Goal: Transaction & Acquisition: Book appointment/travel/reservation

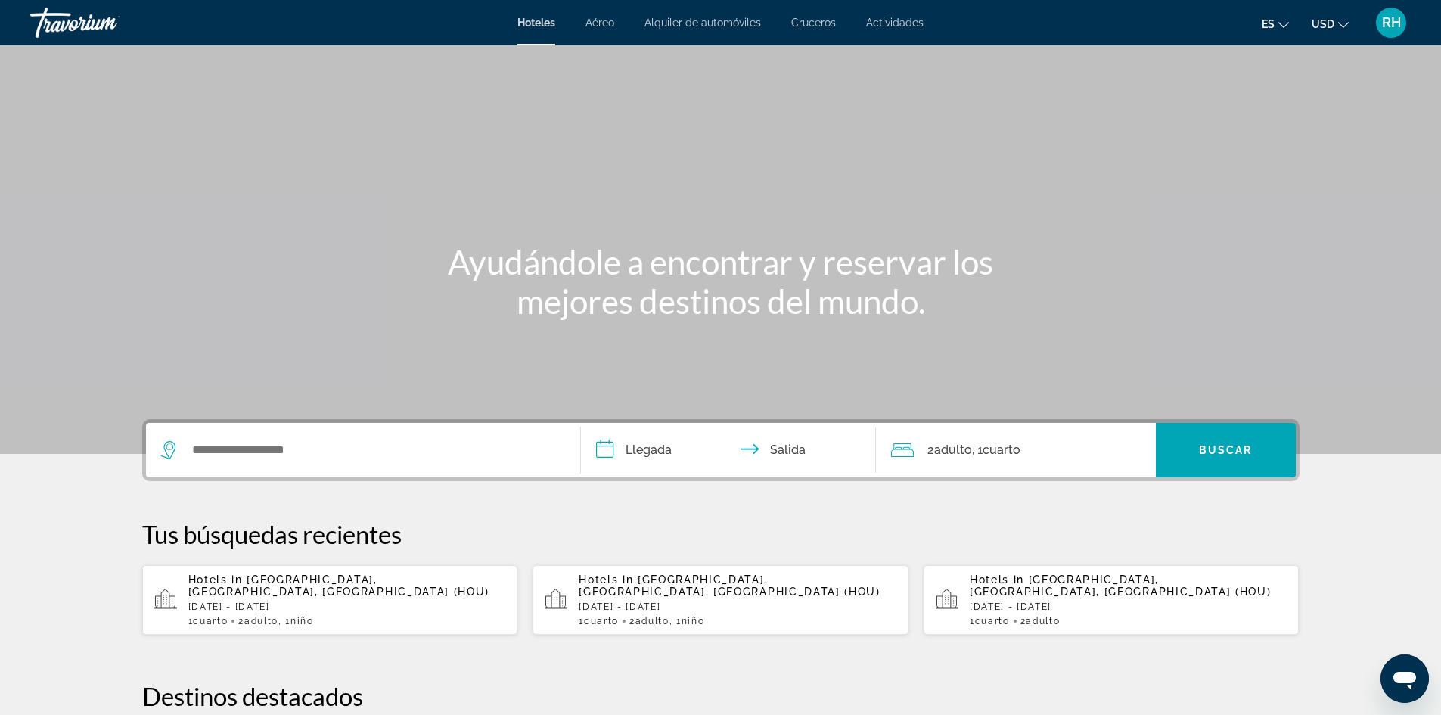
click at [397, 616] on div "1 Cuarto habitaciones 2 Adulto Adulto , 1 Niño Niños" at bounding box center [347, 621] width 318 height 11
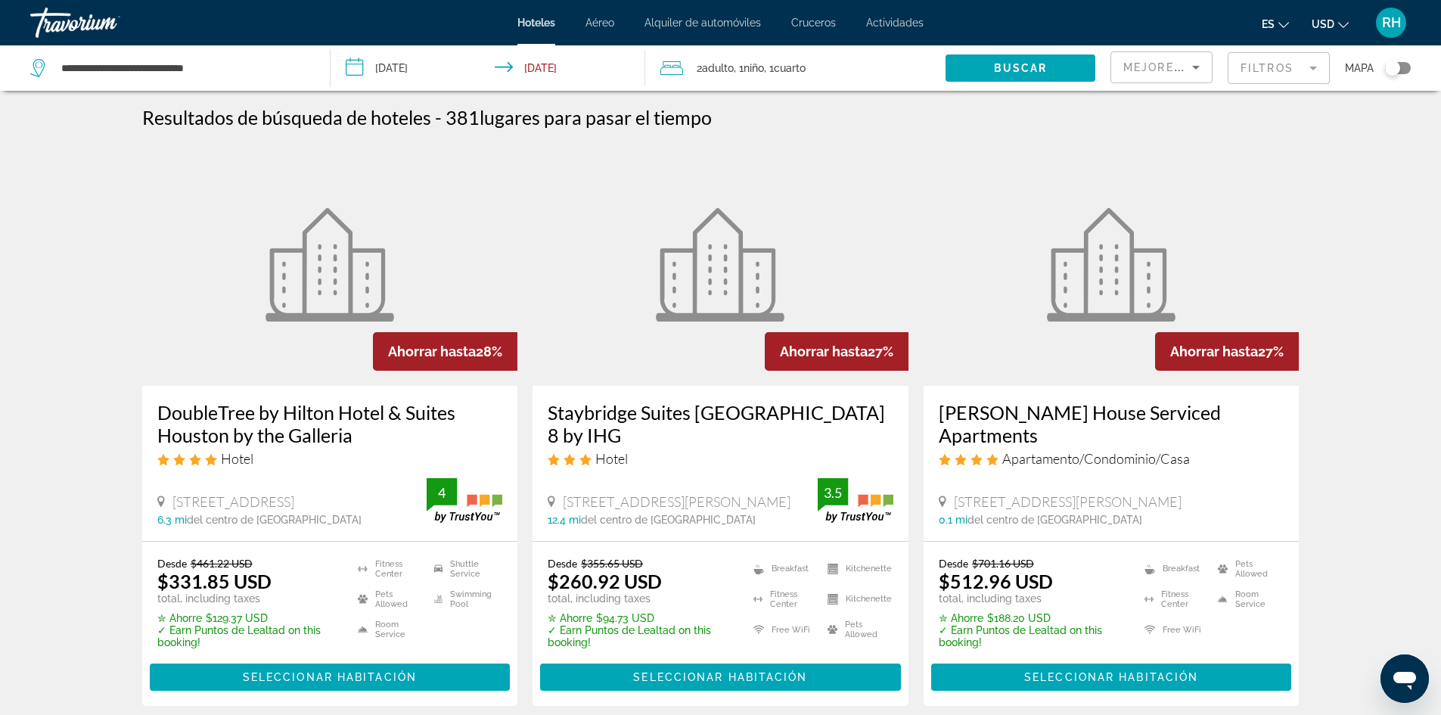
click at [1397, 73] on div "Toggle map" at bounding box center [1392, 67] width 15 height 15
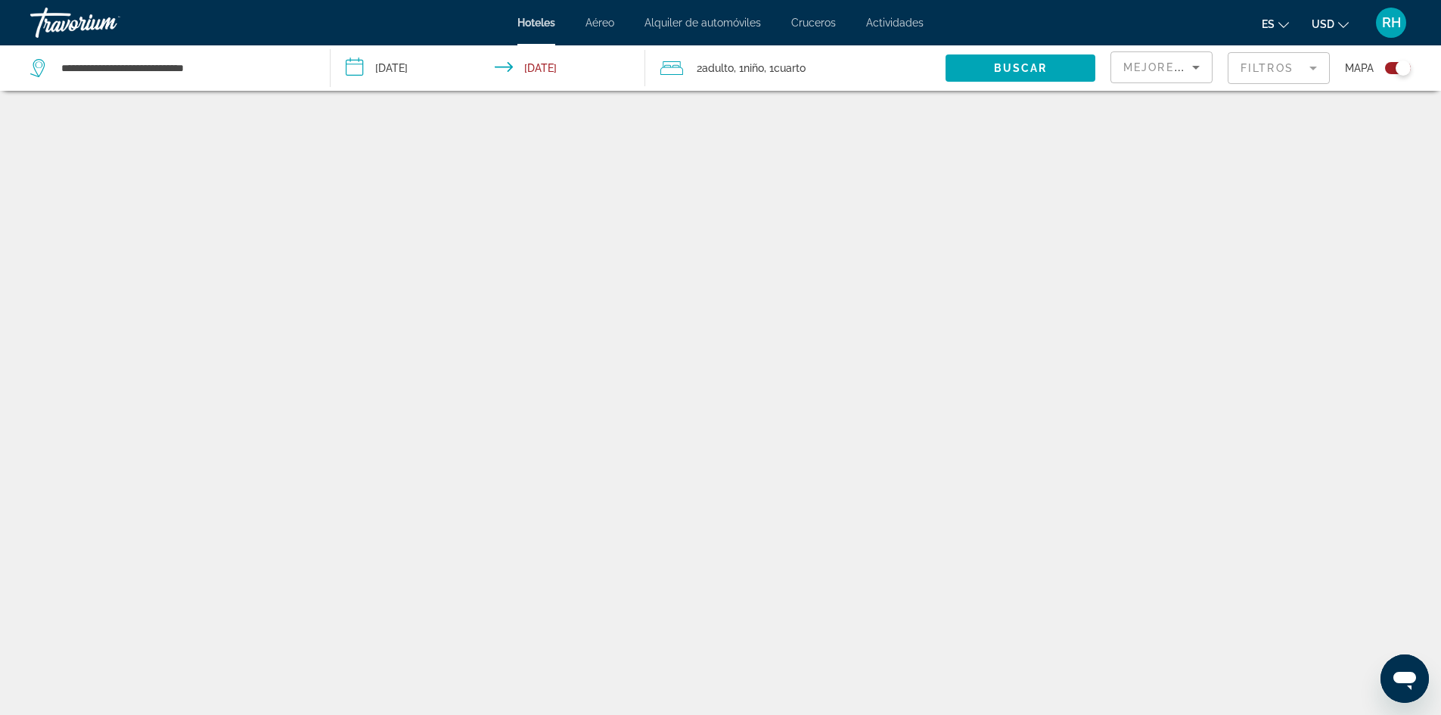
scroll to position [91, 0]
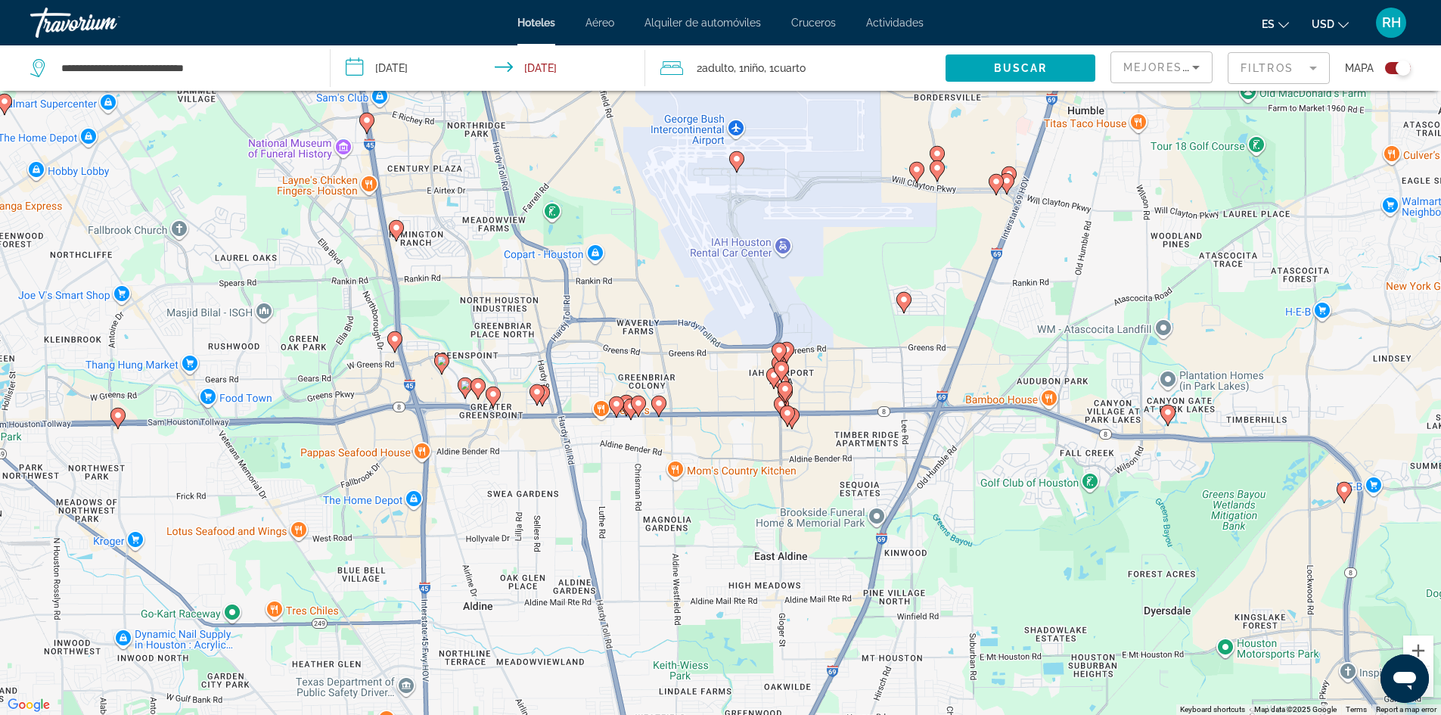
click at [662, 405] on image "Main content" at bounding box center [658, 403] width 9 height 9
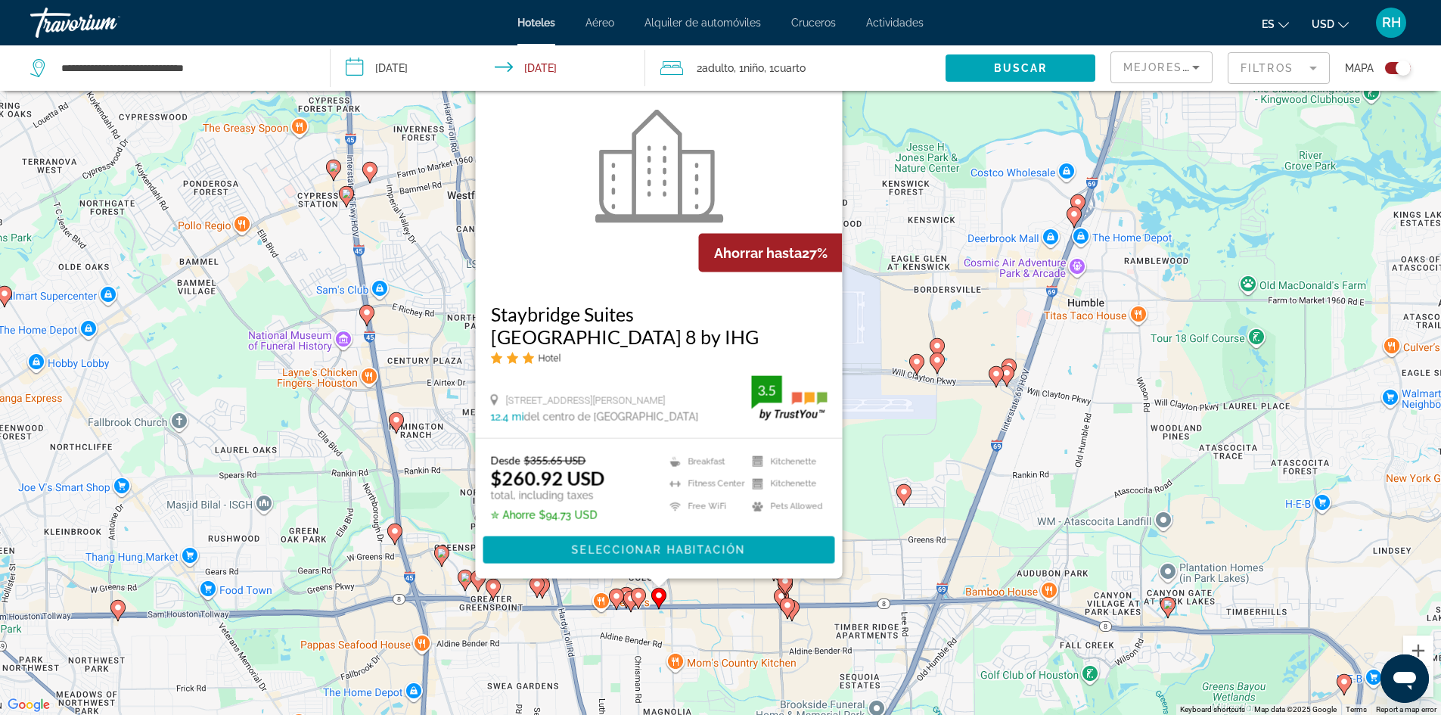
click at [632, 591] on icon "Main content" at bounding box center [638, 597] width 15 height 21
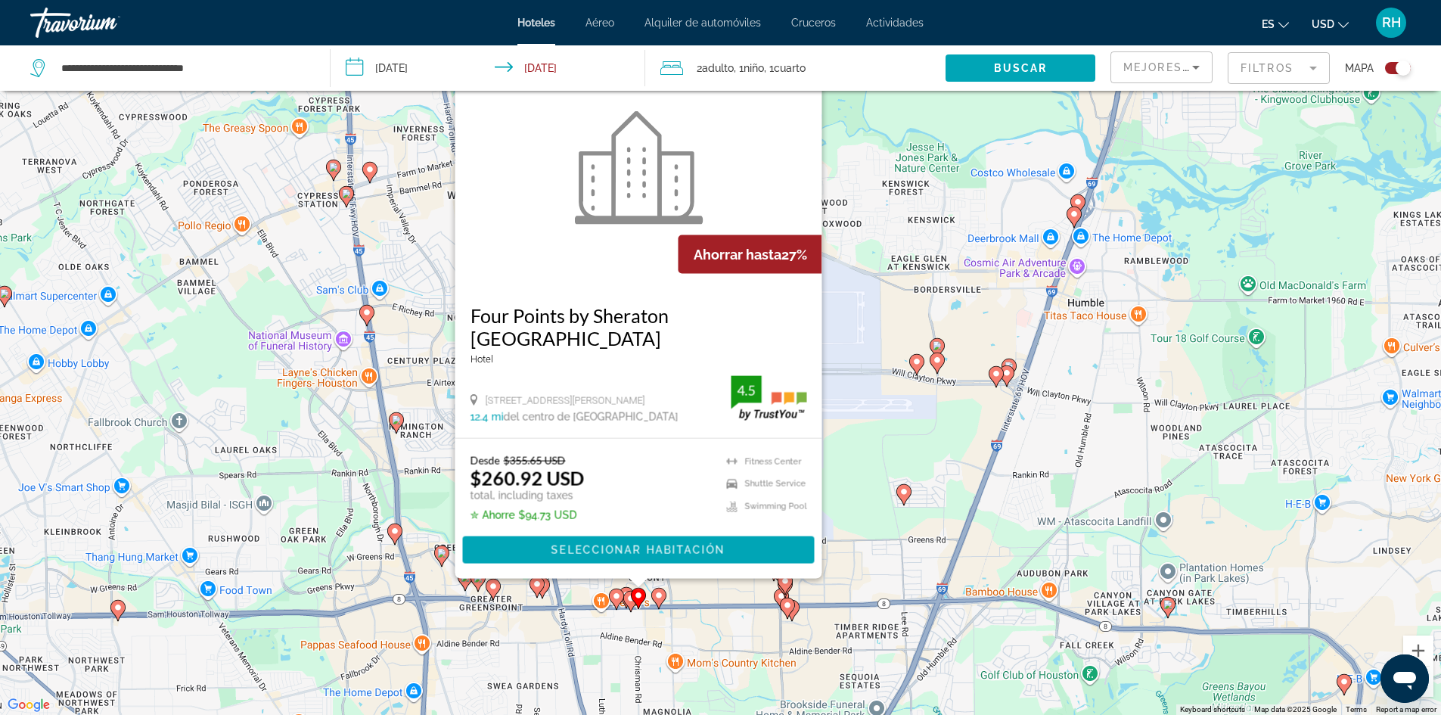
click at [626, 588] on icon "Main content" at bounding box center [626, 597] width 14 height 20
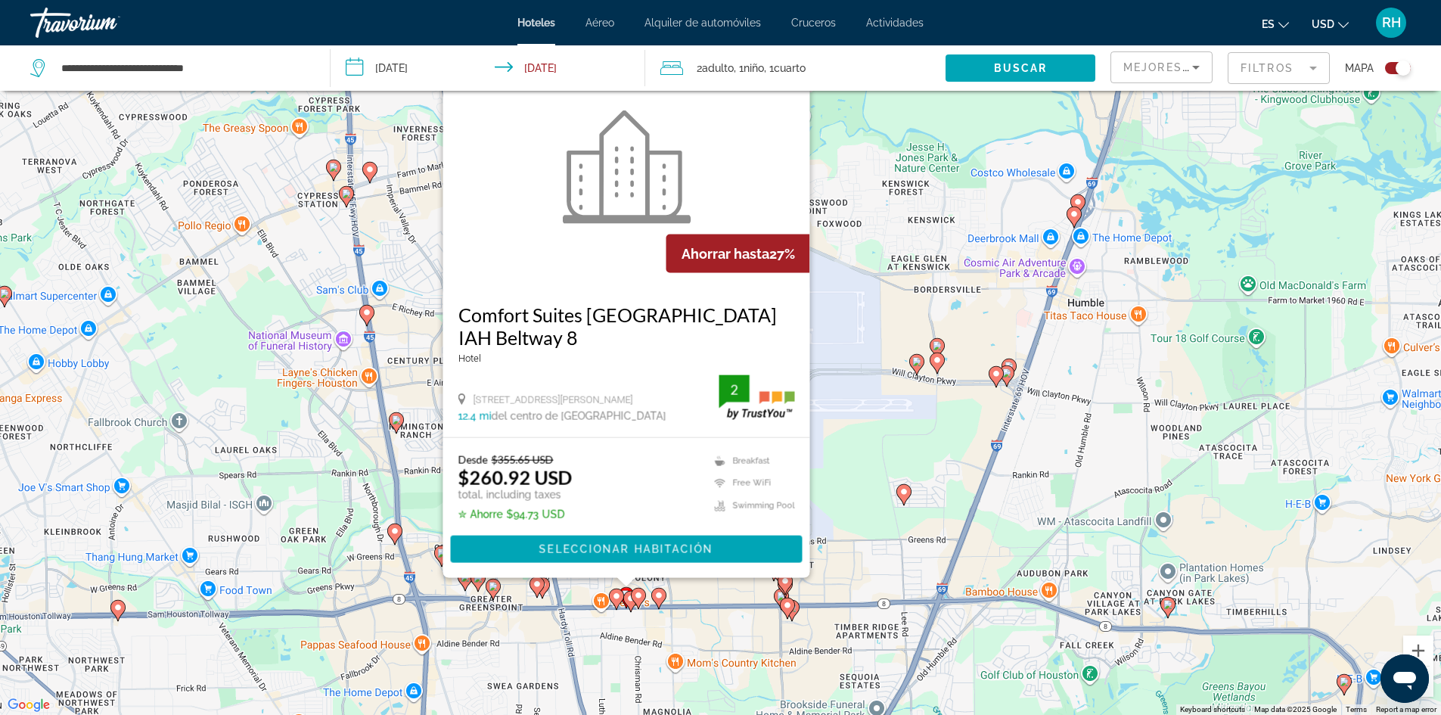
click at [631, 604] on gmp-advanced-marker "Main content" at bounding box center [638, 598] width 15 height 23
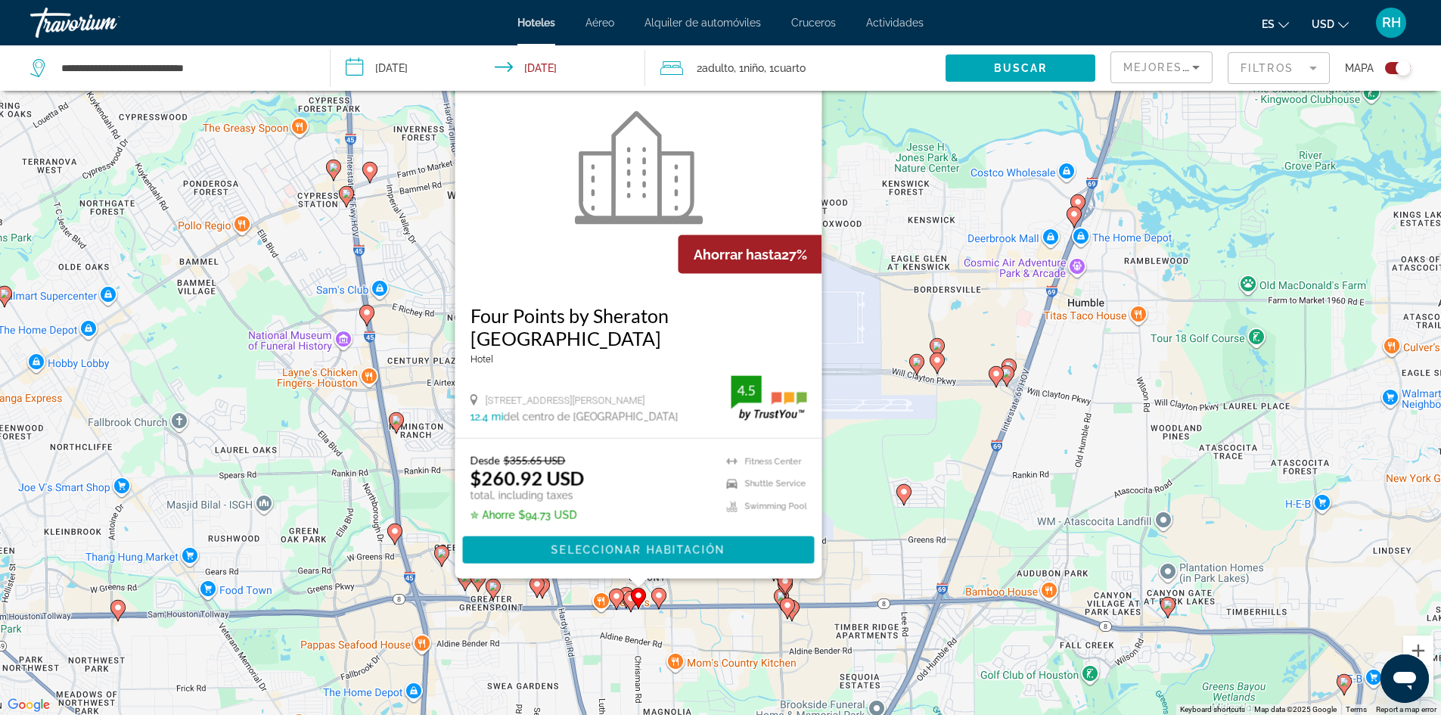
click at [618, 597] on image "Main content" at bounding box center [616, 595] width 9 height 9
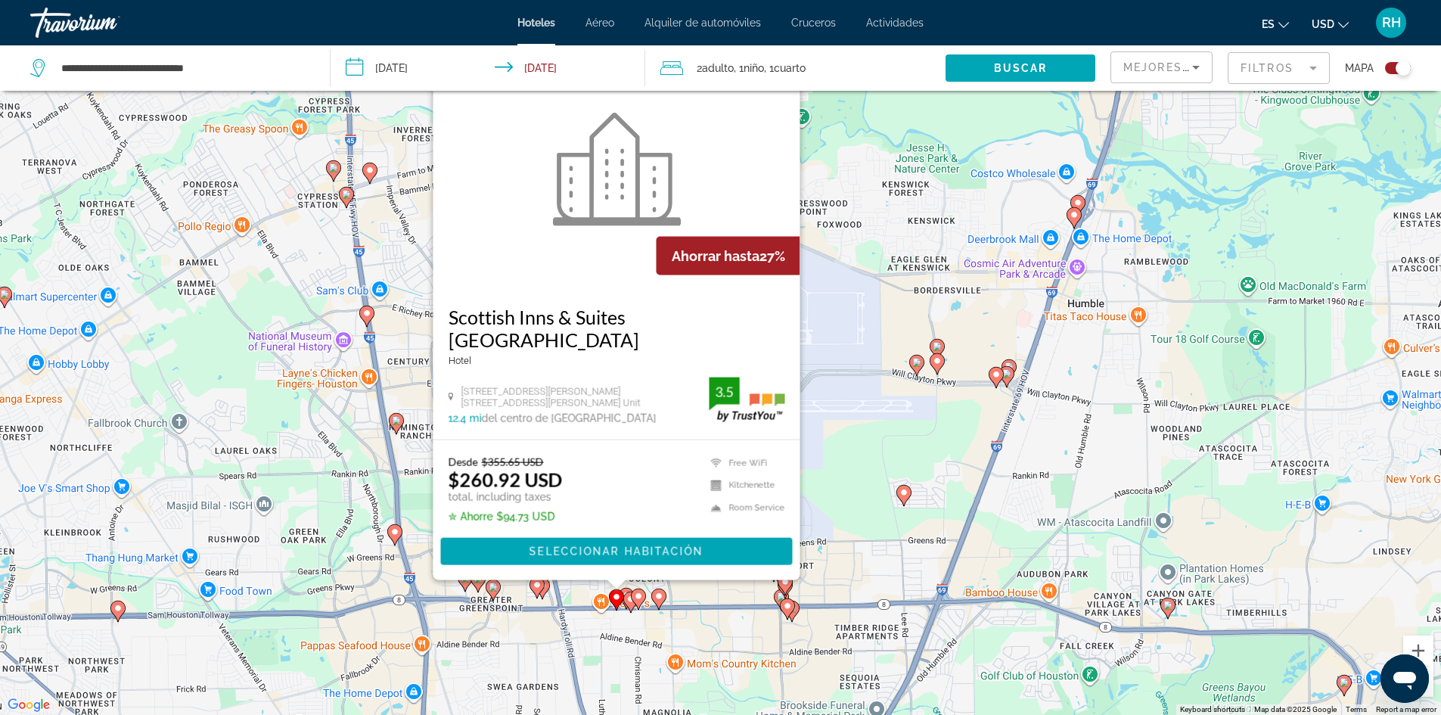
click at [630, 603] on icon "Main content" at bounding box center [630, 601] width 14 height 20
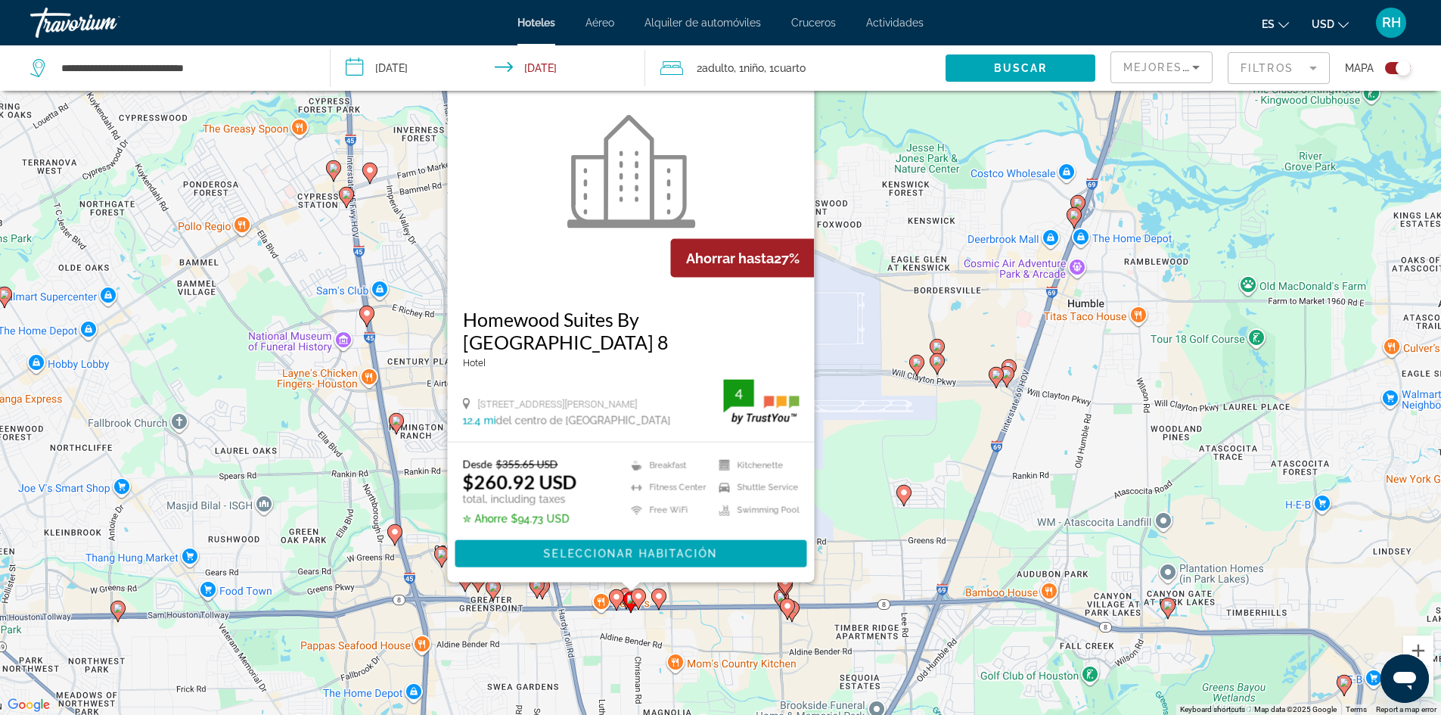
click at [538, 593] on icon "Main content" at bounding box center [536, 587] width 14 height 20
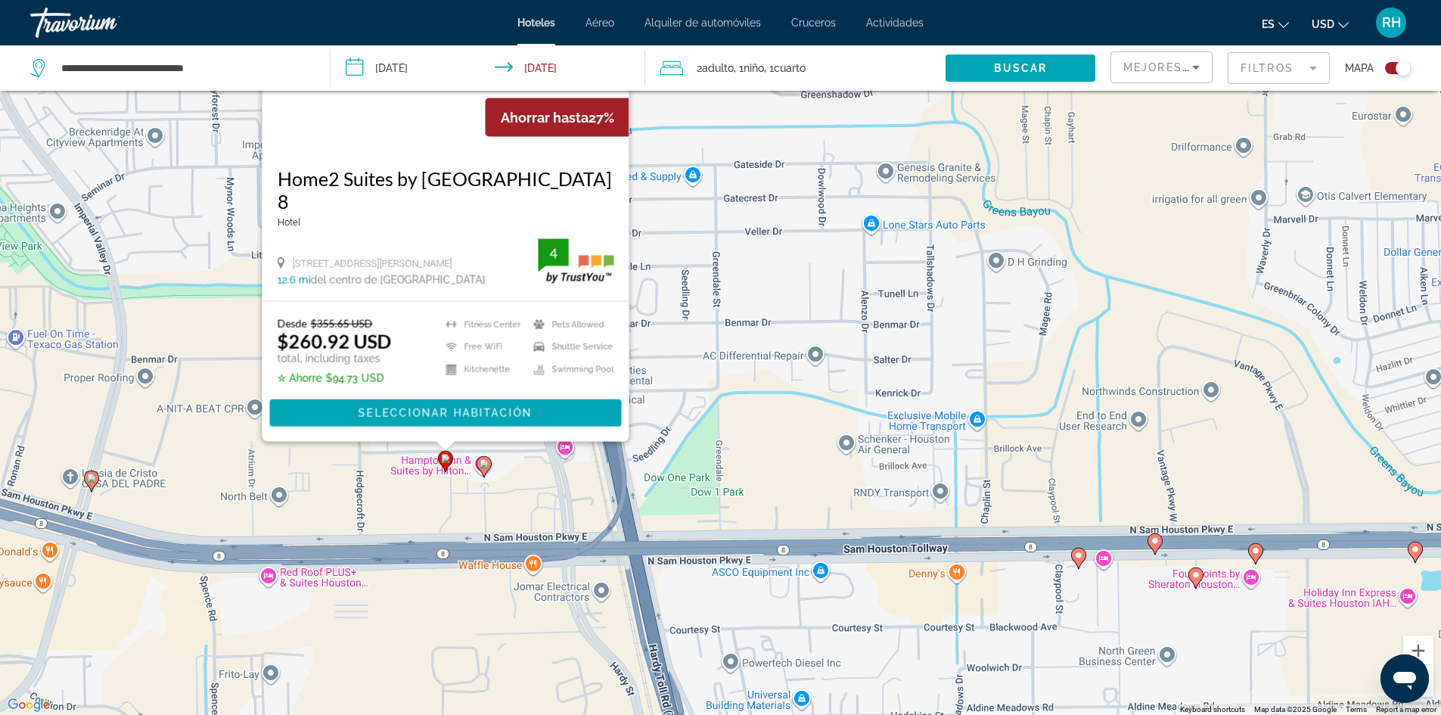
drag, startPoint x: 417, startPoint y: 460, endPoint x: 485, endPoint y: 517, distance: 88.5
click at [485, 517] on div "To activate drag with keyboard, press Alt + Enter. Once in keyboard drag state,…" at bounding box center [720, 357] width 1441 height 715
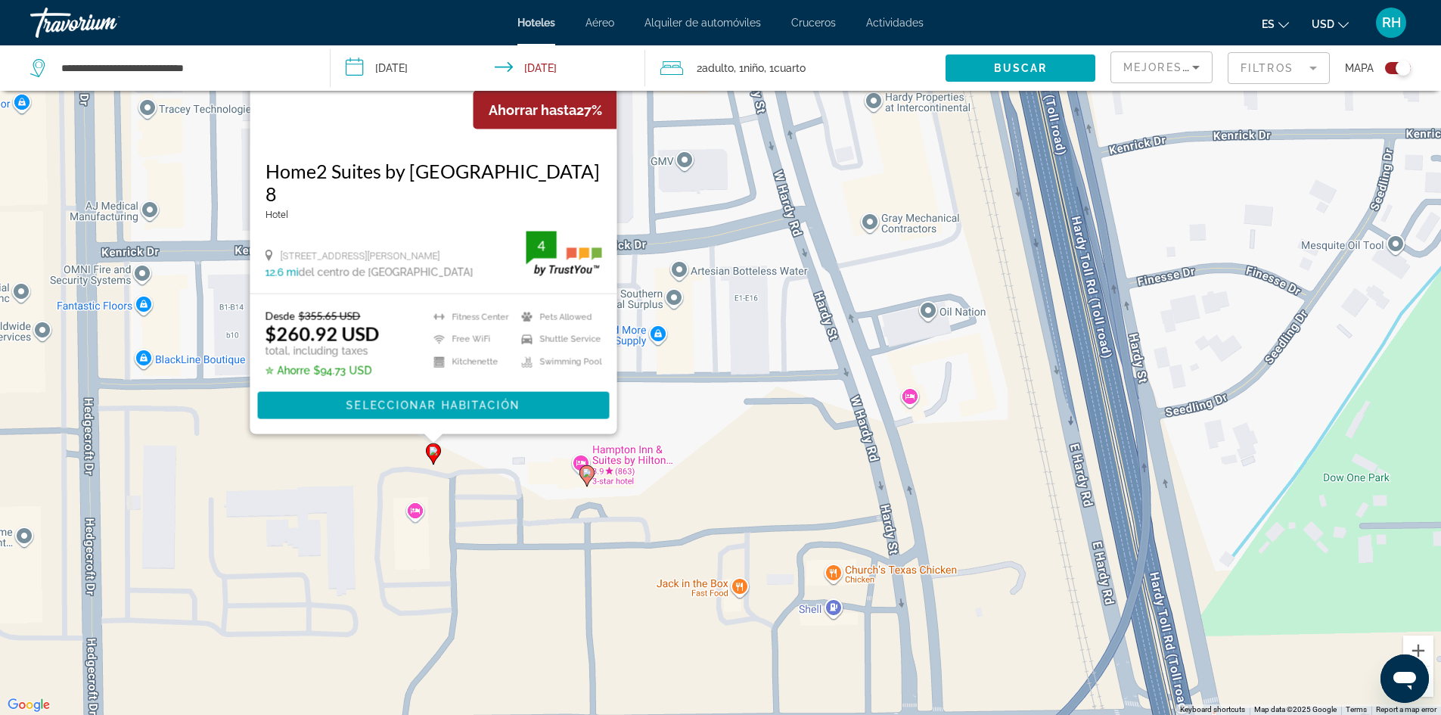
click at [765, 420] on div "To activate drag with keyboard, press Alt + Enter. Once in keyboard drag state,…" at bounding box center [720, 357] width 1441 height 715
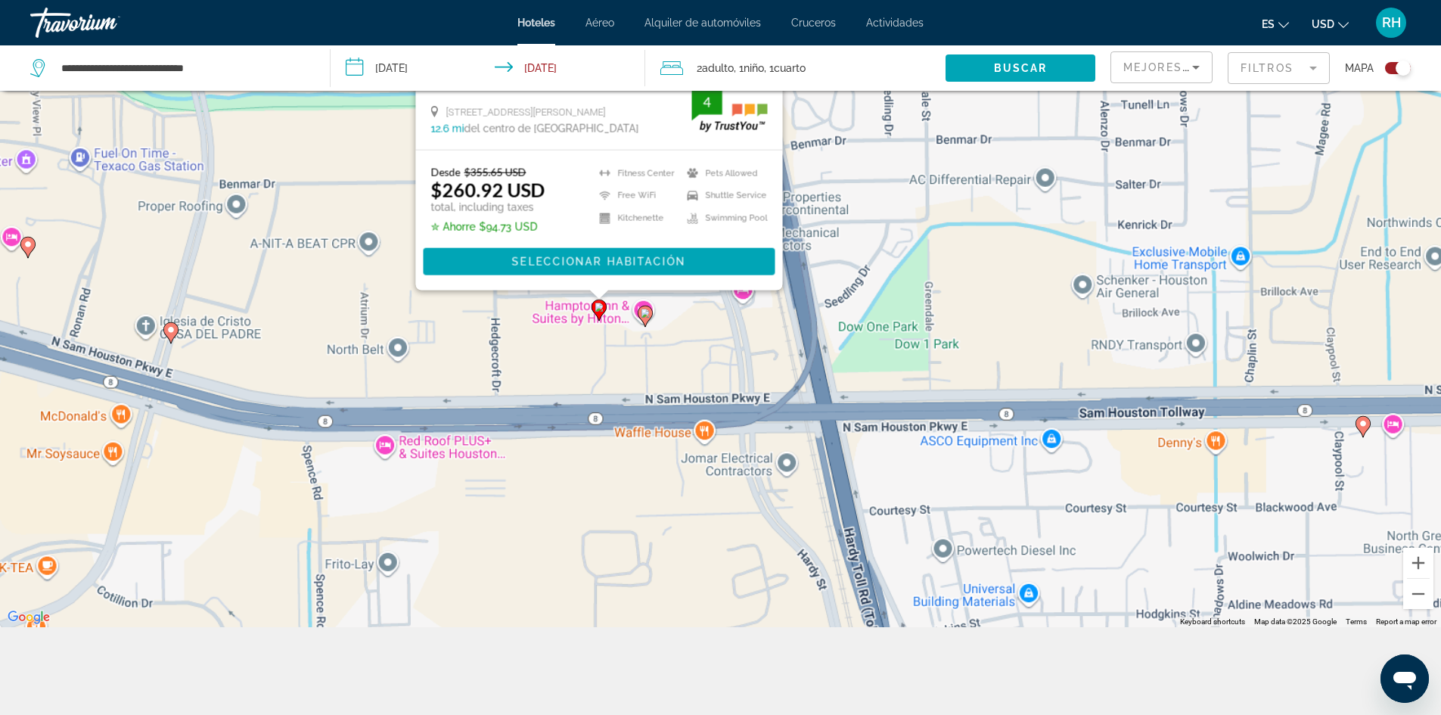
scroll to position [181, 0]
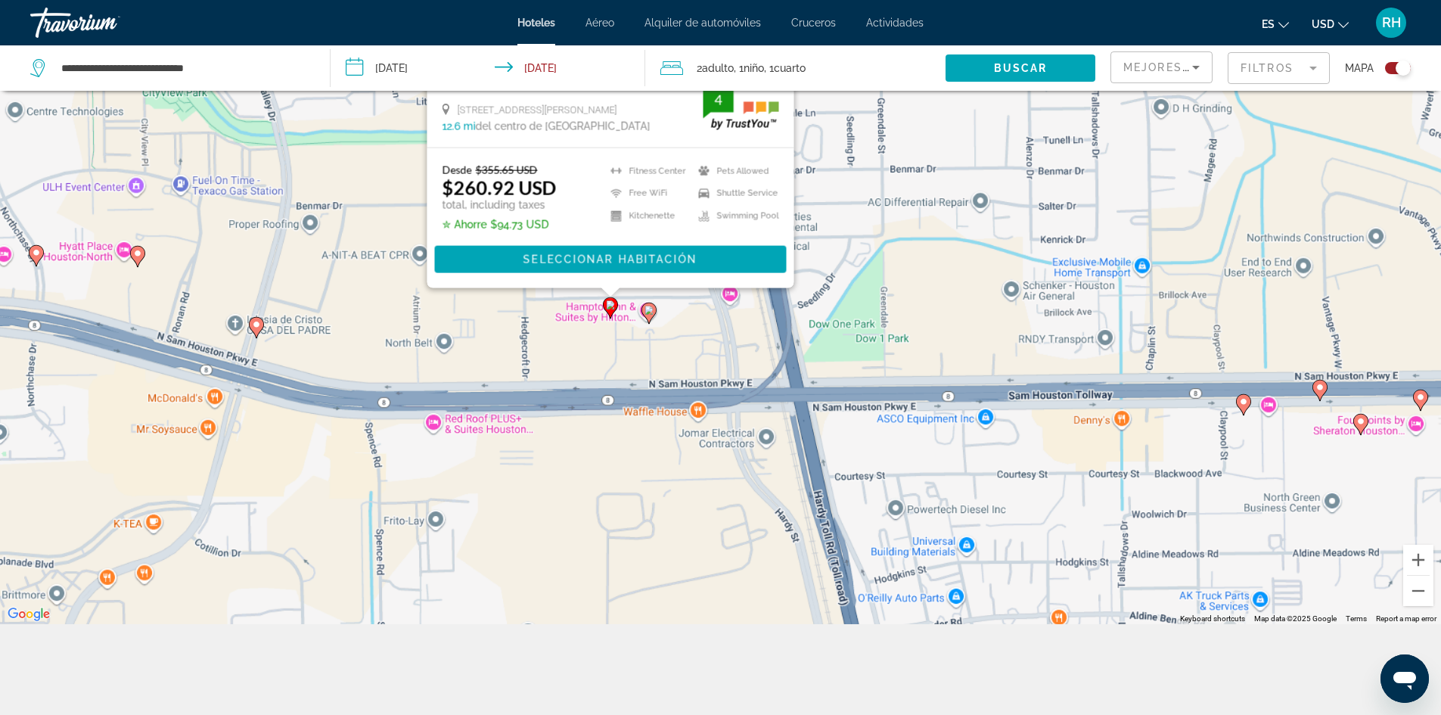
click at [699, 334] on div "To activate drag with keyboard, press Alt + Enter. Once in keyboard drag state,…" at bounding box center [720, 266] width 1441 height 715
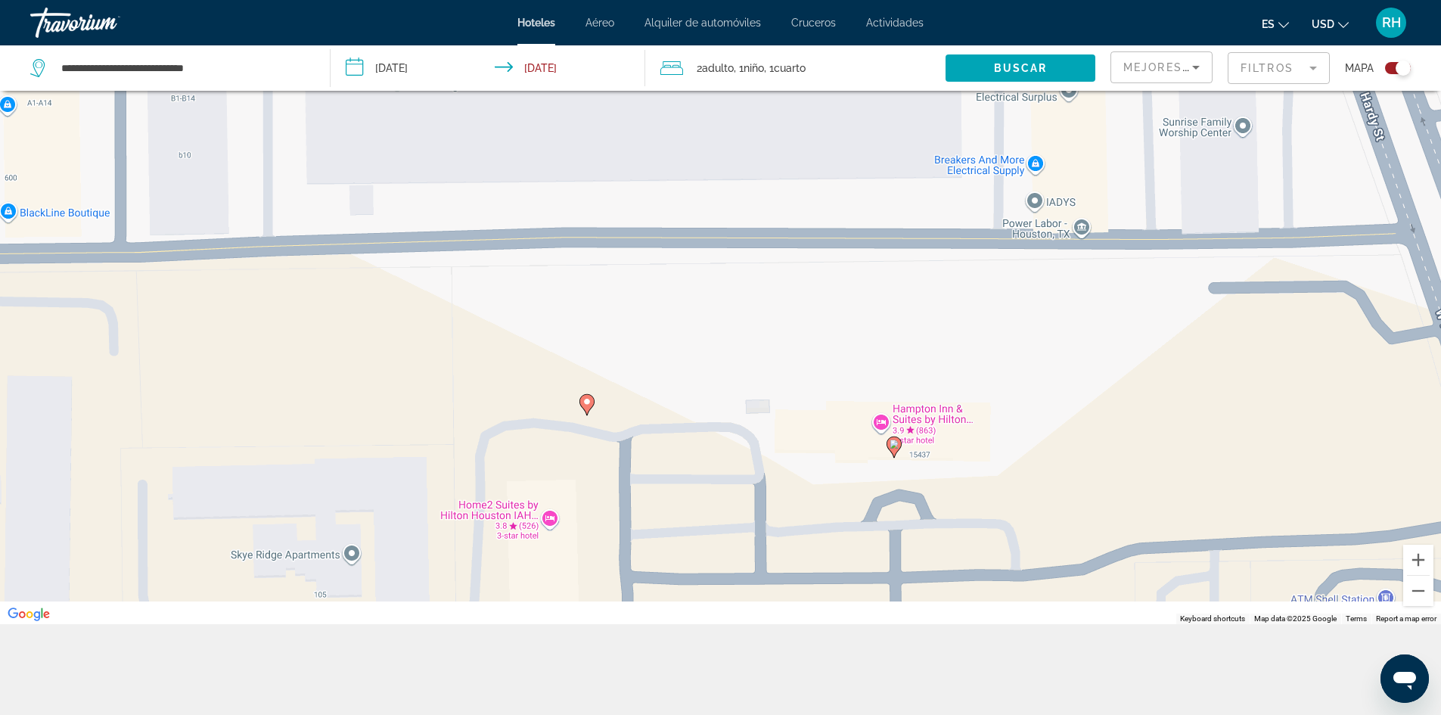
drag, startPoint x: 622, startPoint y: 350, endPoint x: 780, endPoint y: 141, distance: 262.3
click at [780, 141] on div "To activate drag with keyboard, press Alt + Enter. Once in keyboard drag state,…" at bounding box center [720, 266] width 1441 height 715
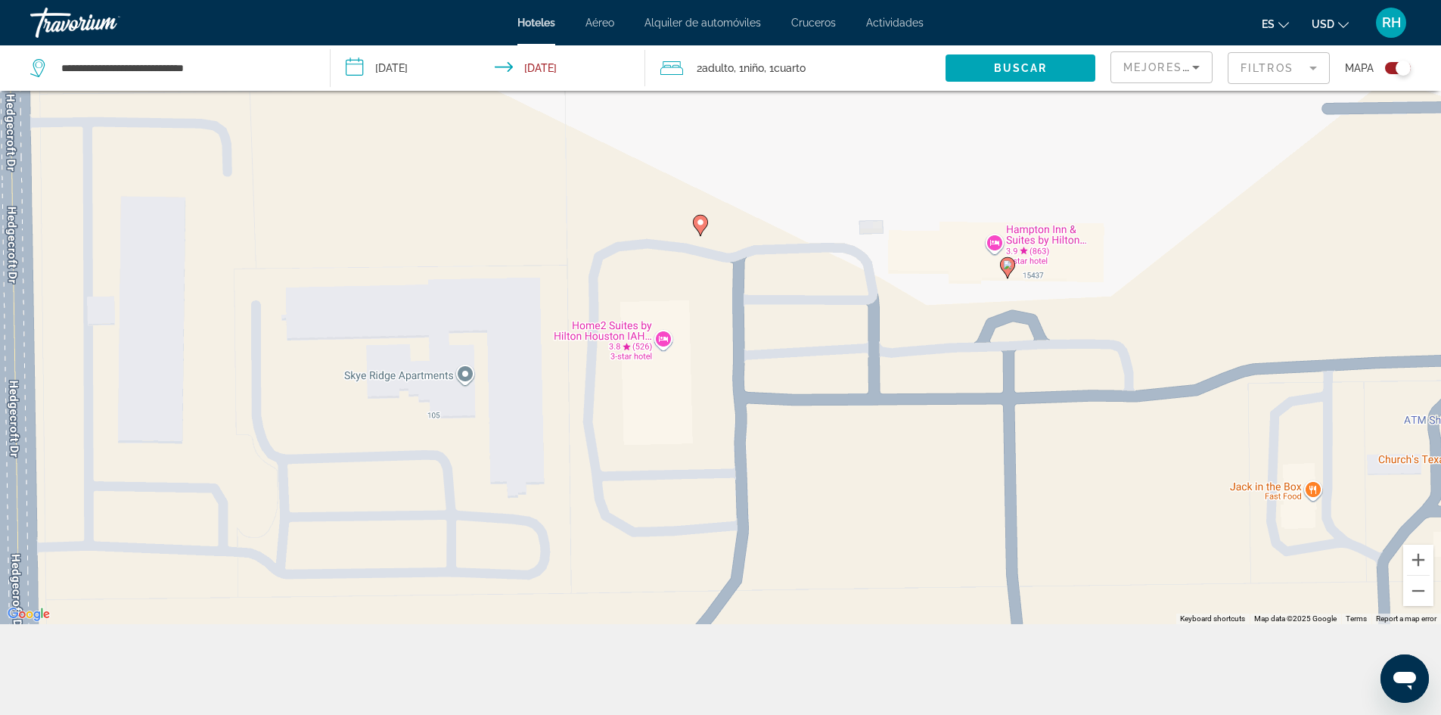
drag, startPoint x: 755, startPoint y: 300, endPoint x: 852, endPoint y: 140, distance: 187.3
click at [852, 140] on div "To activate drag with keyboard, press Alt + Enter. Once in keyboard drag state,…" at bounding box center [720, 266] width 1441 height 715
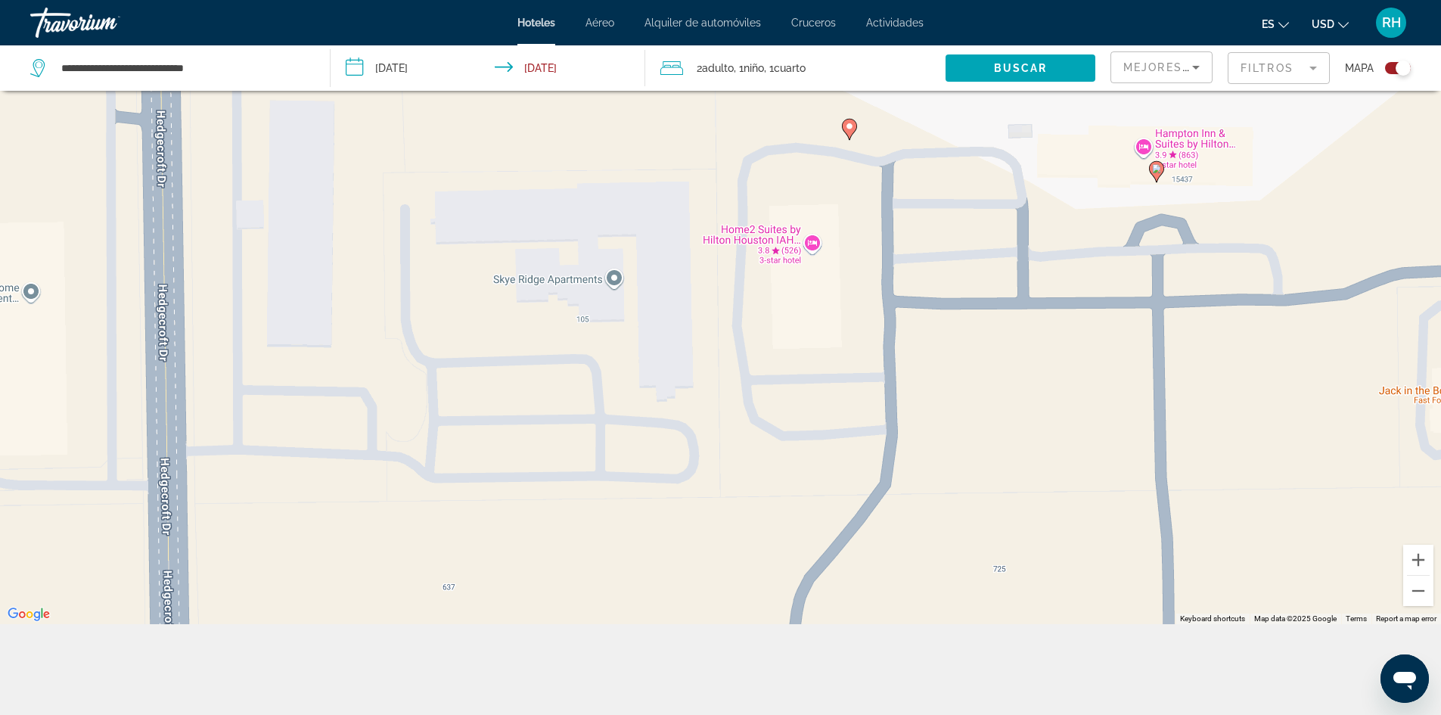
drag, startPoint x: 744, startPoint y: 371, endPoint x: 852, endPoint y: 299, distance: 129.8
click at [852, 299] on div "To activate drag with keyboard, press Alt + Enter. Once in keyboard drag state,…" at bounding box center [720, 266] width 1441 height 715
click at [814, 246] on div "To activate drag with keyboard, press Alt + Enter. Once in keyboard drag state,…" at bounding box center [720, 266] width 1441 height 715
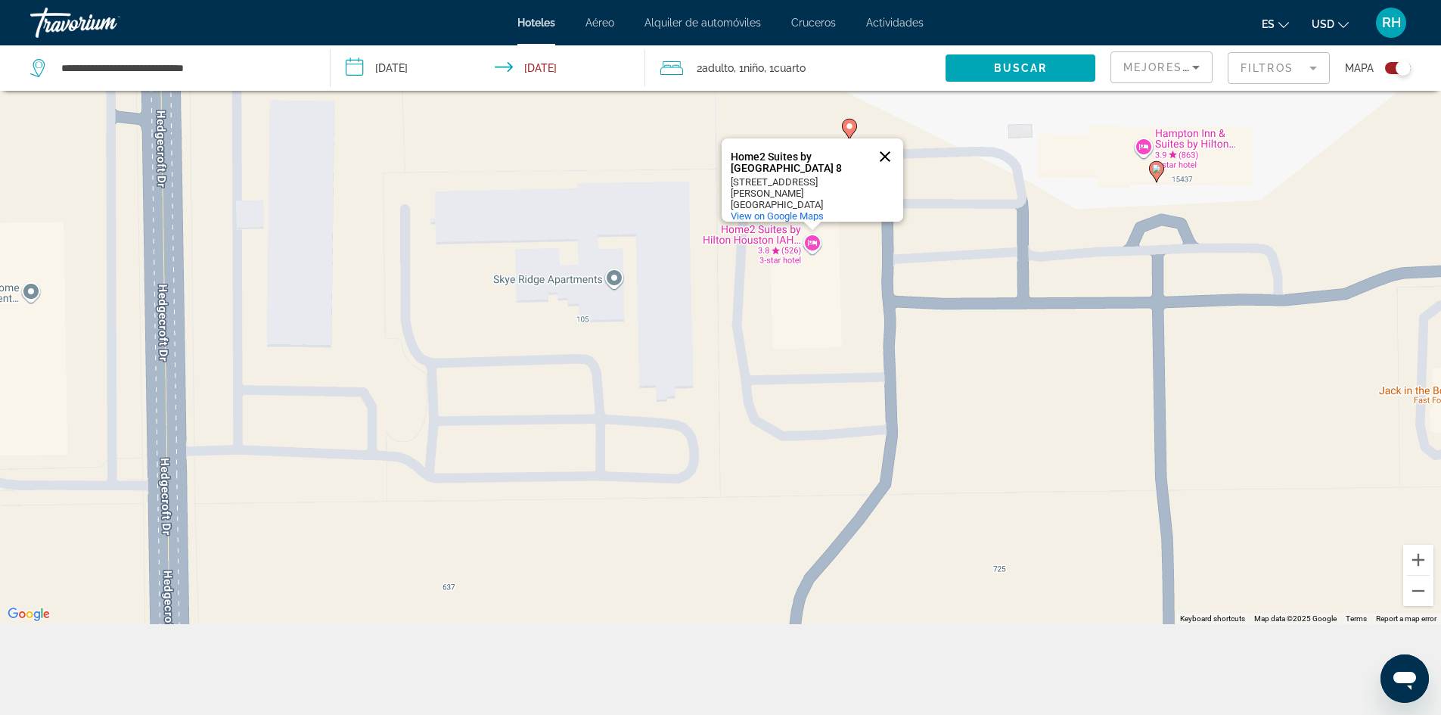
click at [889, 150] on button "Close" at bounding box center [885, 156] width 36 height 36
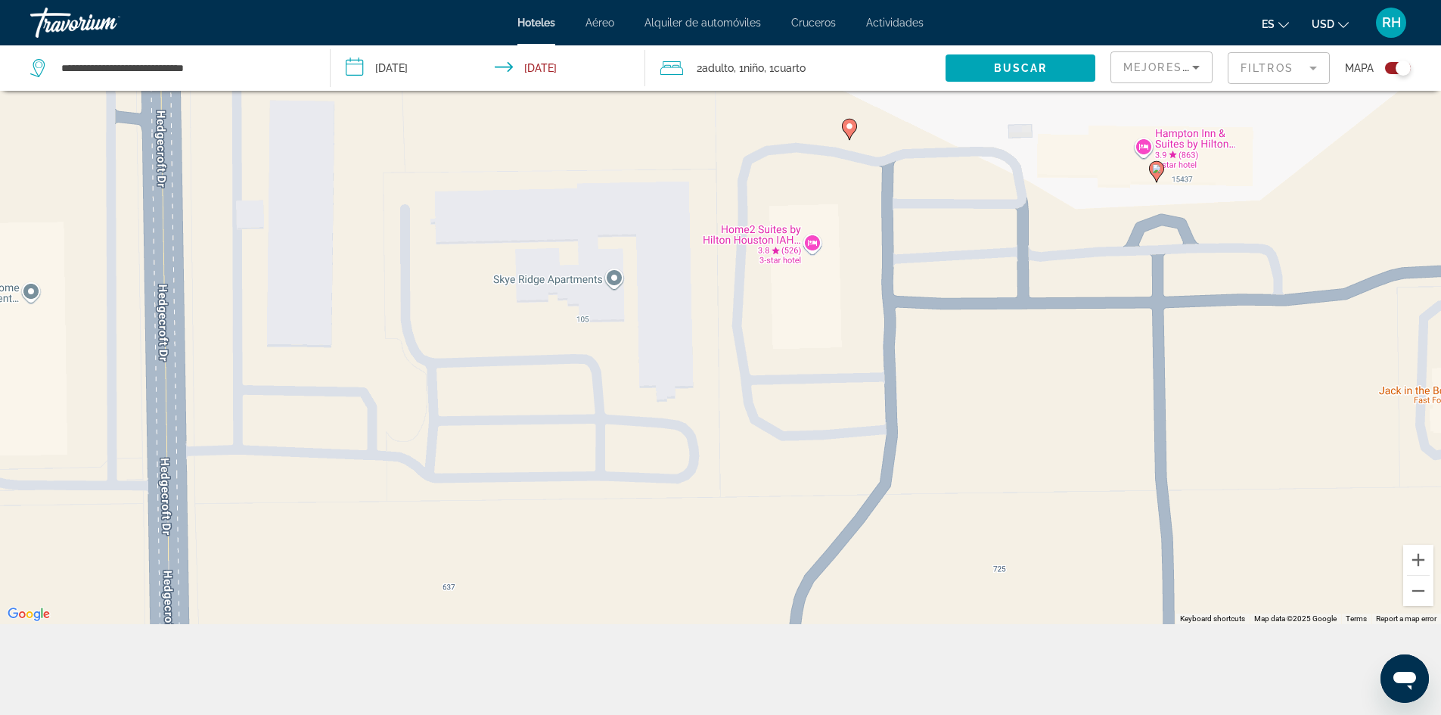
click at [848, 136] on icon "Main content" at bounding box center [849, 129] width 14 height 20
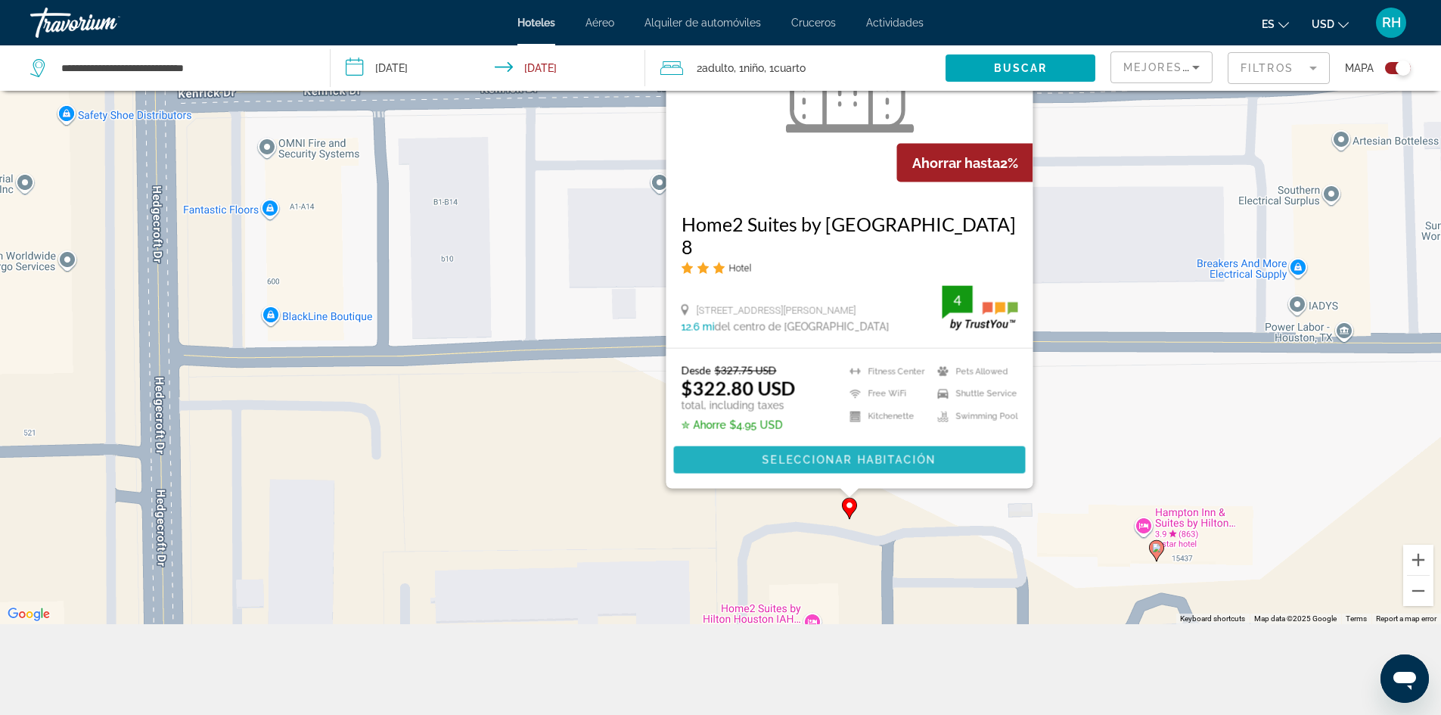
drag, startPoint x: 848, startPoint y: 136, endPoint x: 882, endPoint y: 453, distance: 318.7
click at [882, 454] on span "Seleccionar habitación" at bounding box center [848, 460] width 174 height 12
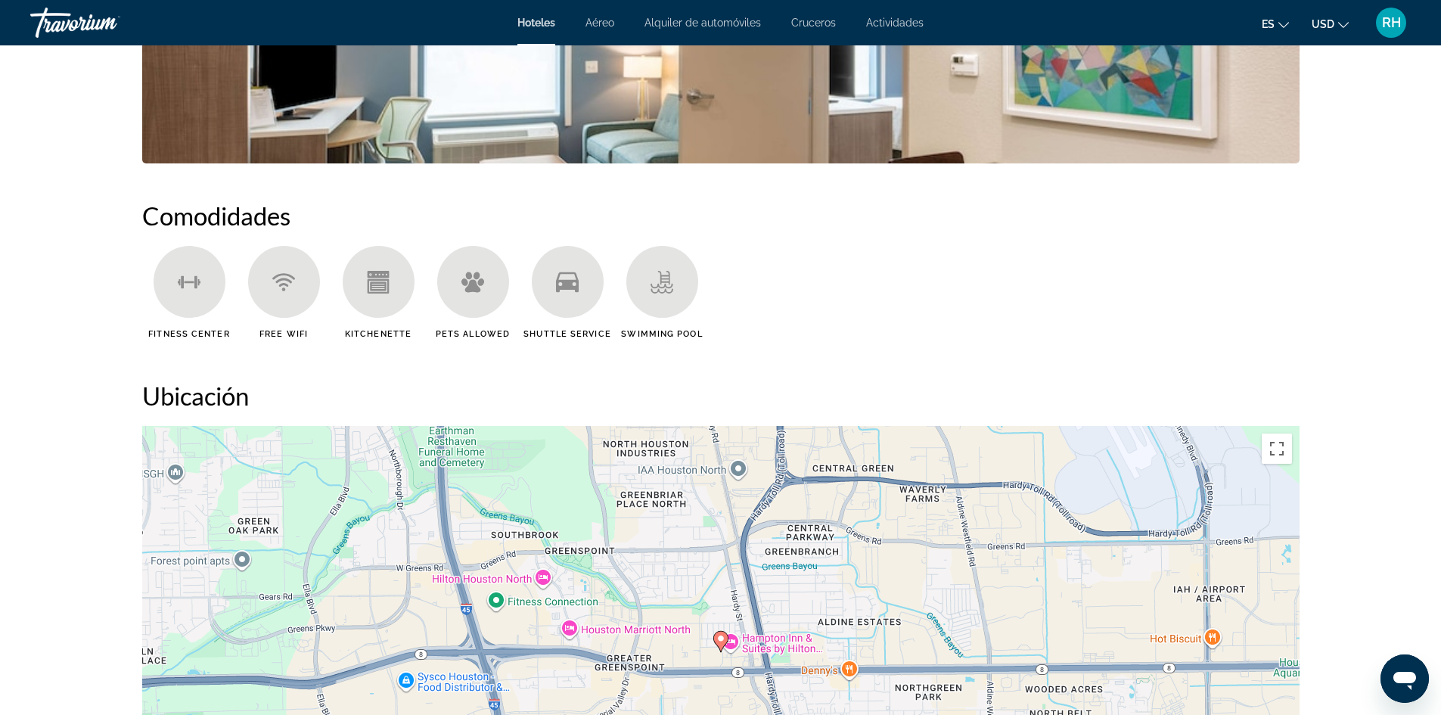
scroll to position [907, 0]
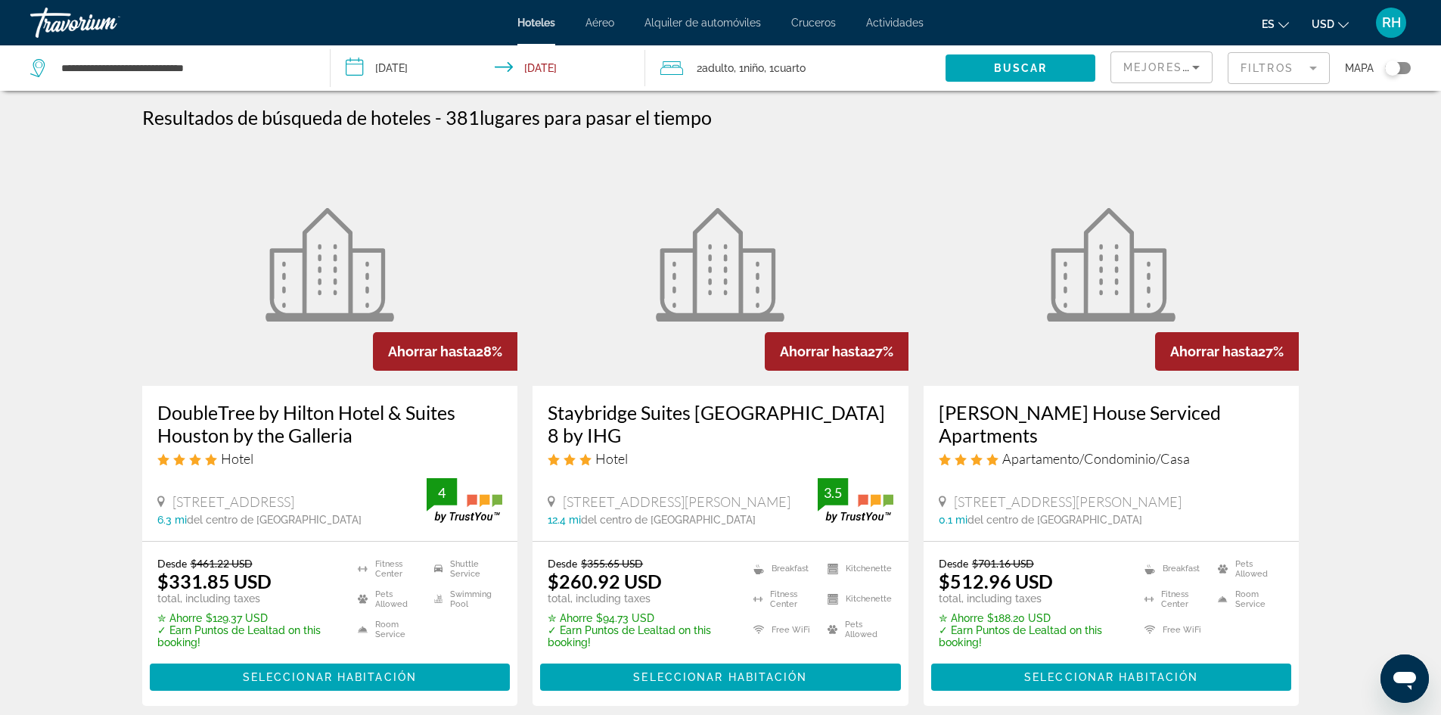
click at [1398, 64] on div "Toggle map" at bounding box center [1392, 67] width 15 height 15
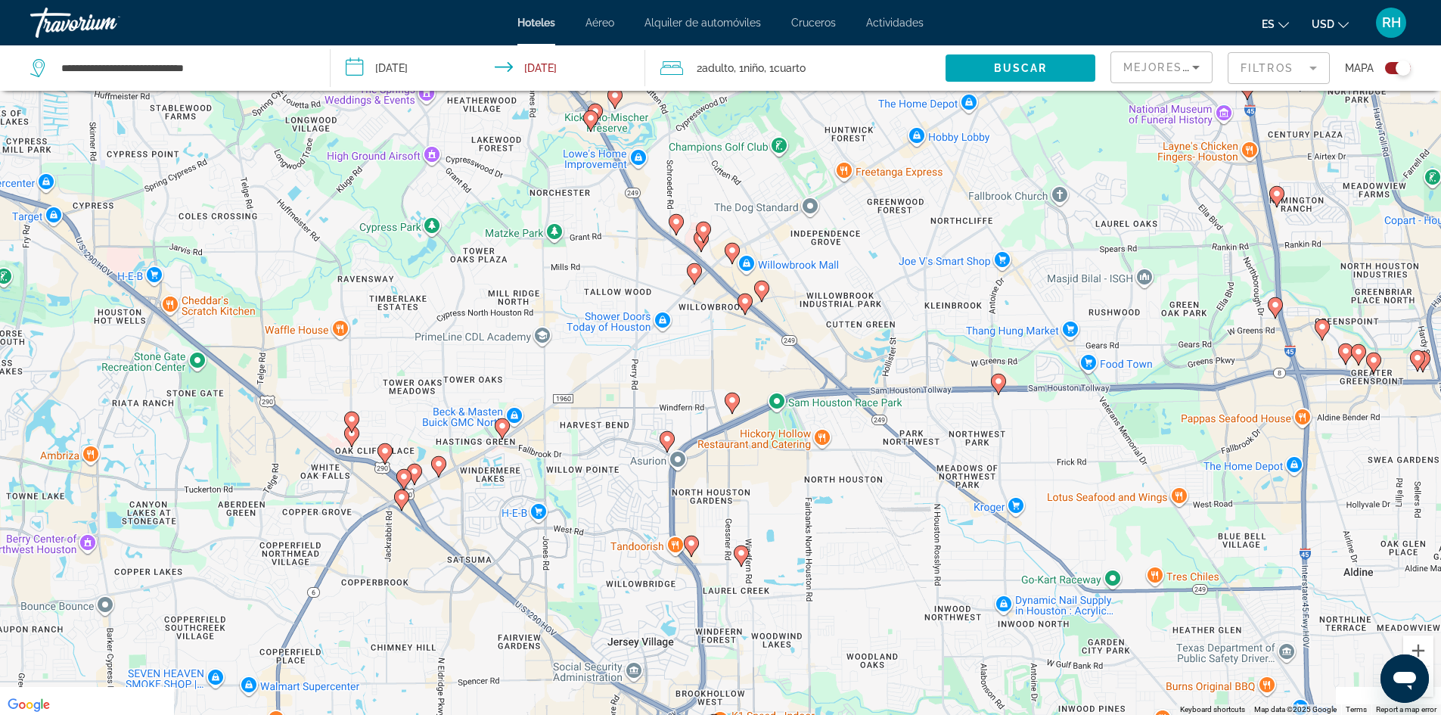
drag, startPoint x: 796, startPoint y: 333, endPoint x: 784, endPoint y: 274, distance: 60.8
click at [784, 274] on div "To activate drag with keyboard, press Alt + Enter. Once in keyboard drag state,…" at bounding box center [720, 357] width 1441 height 715
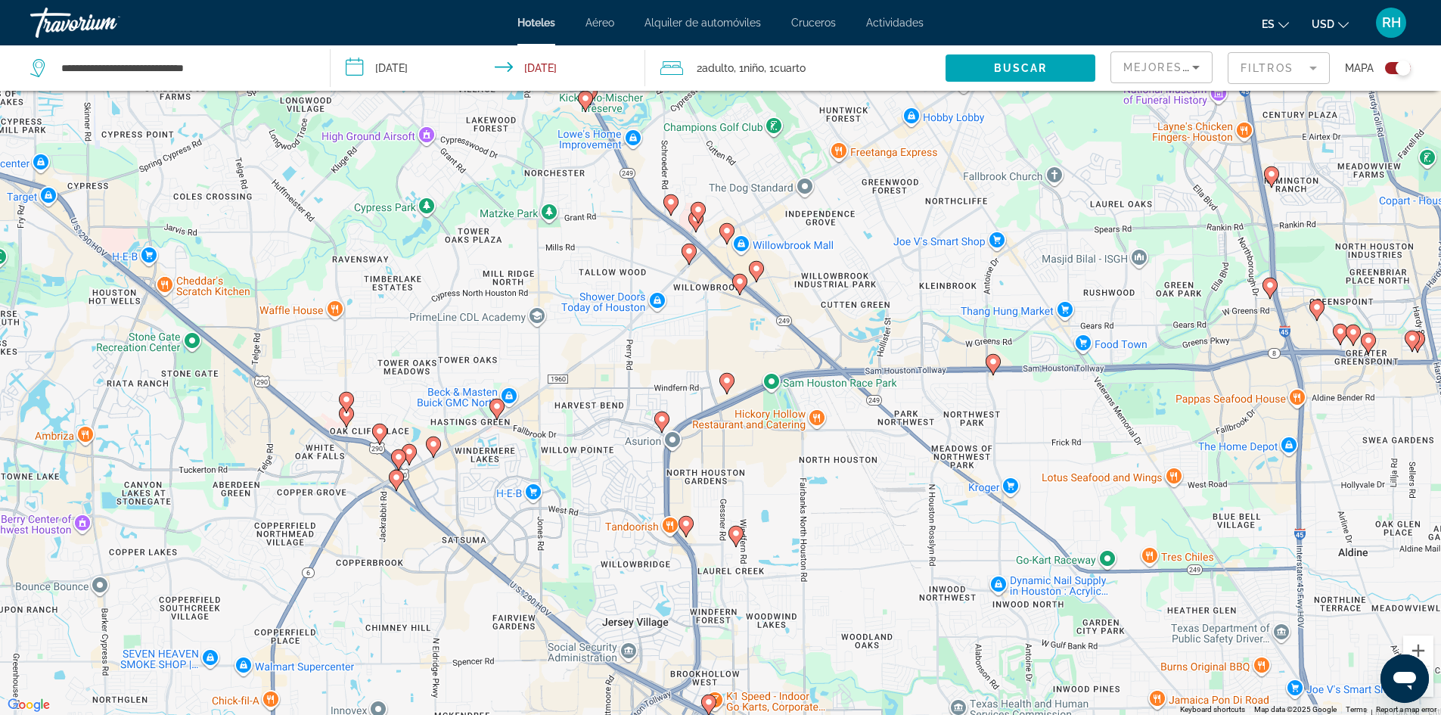
click at [740, 287] on icon "Main content" at bounding box center [739, 284] width 14 height 20
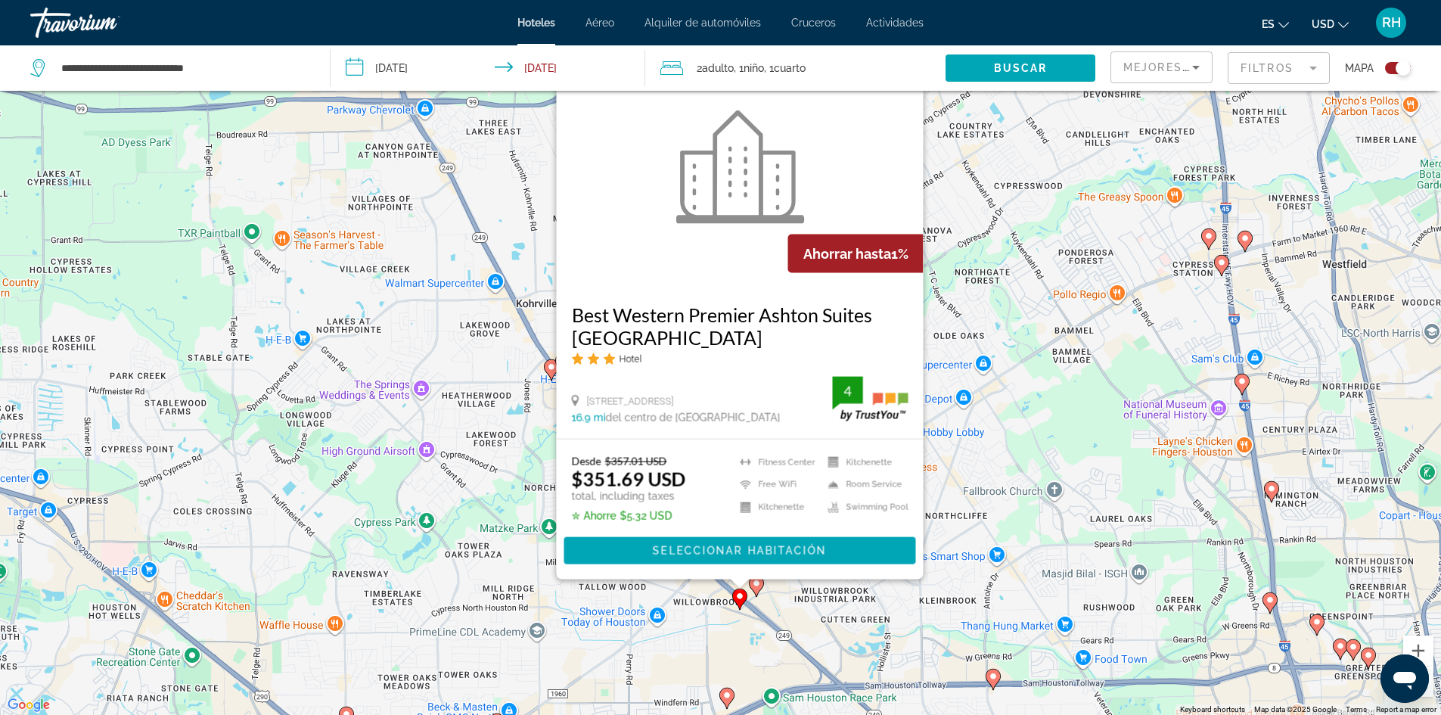
click at [1102, 483] on div "To activate drag with keyboard, press Alt + Enter. Once in keyboard drag state,…" at bounding box center [720, 357] width 1441 height 715
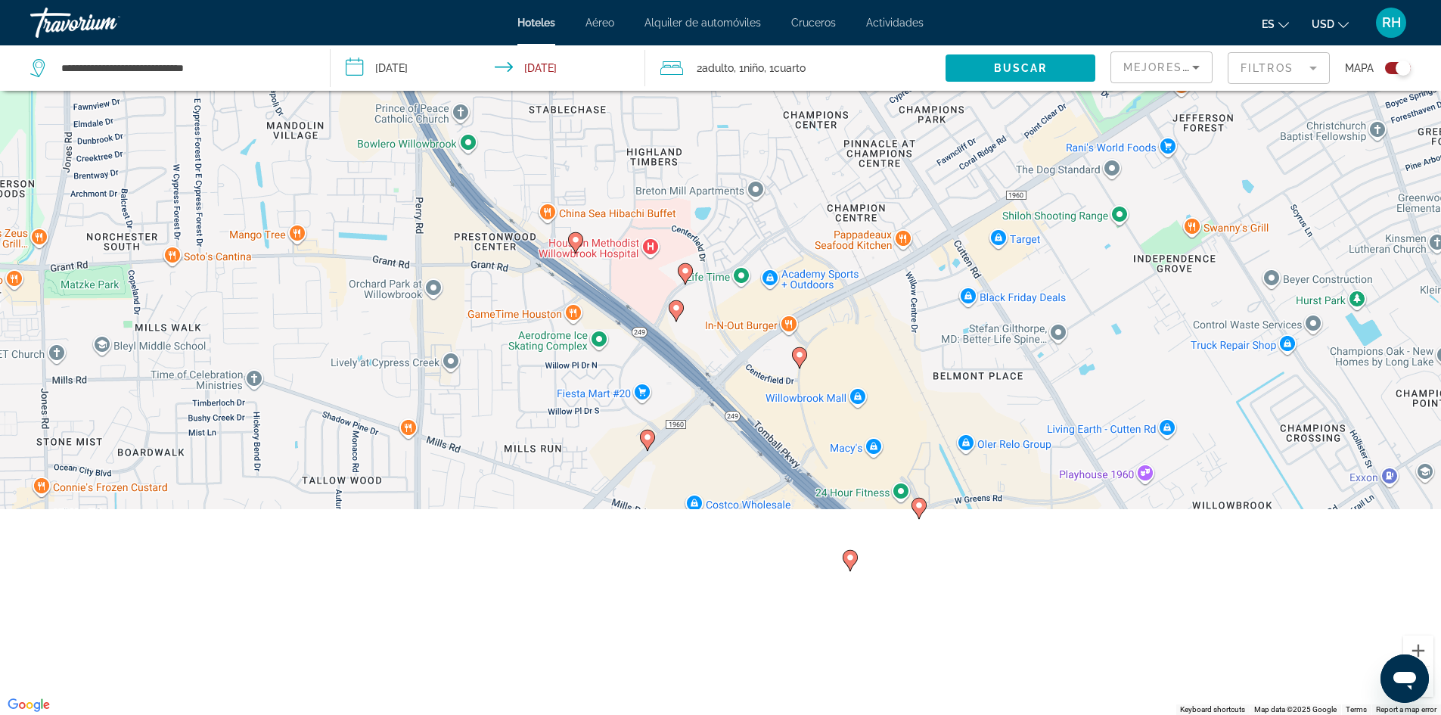
drag, startPoint x: 715, startPoint y: 538, endPoint x: 750, endPoint y: 280, distance: 261.0
click at [750, 280] on div "To activate drag with keyboard, press Alt + Enter. Once in keyboard drag state,…" at bounding box center [720, 357] width 1441 height 715
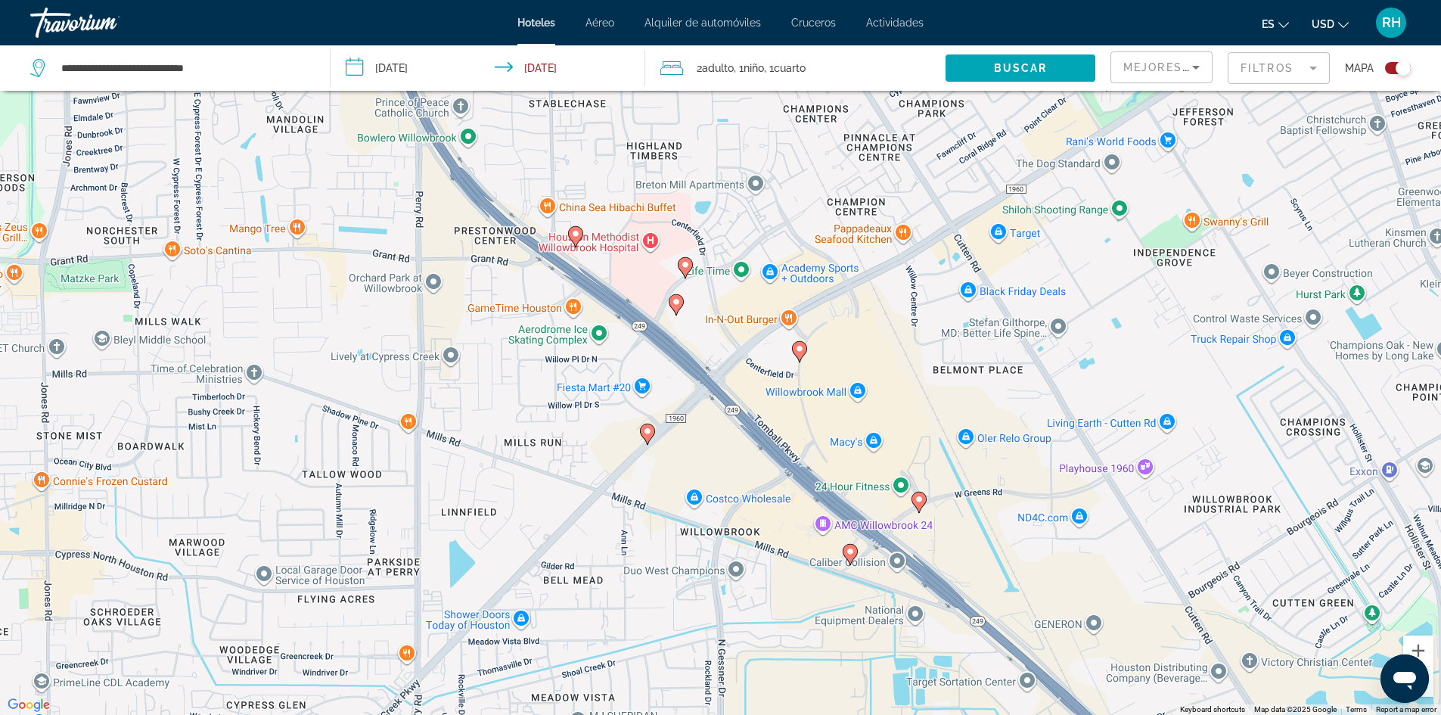
click at [647, 436] on icon "Main content" at bounding box center [647, 433] width 14 height 20
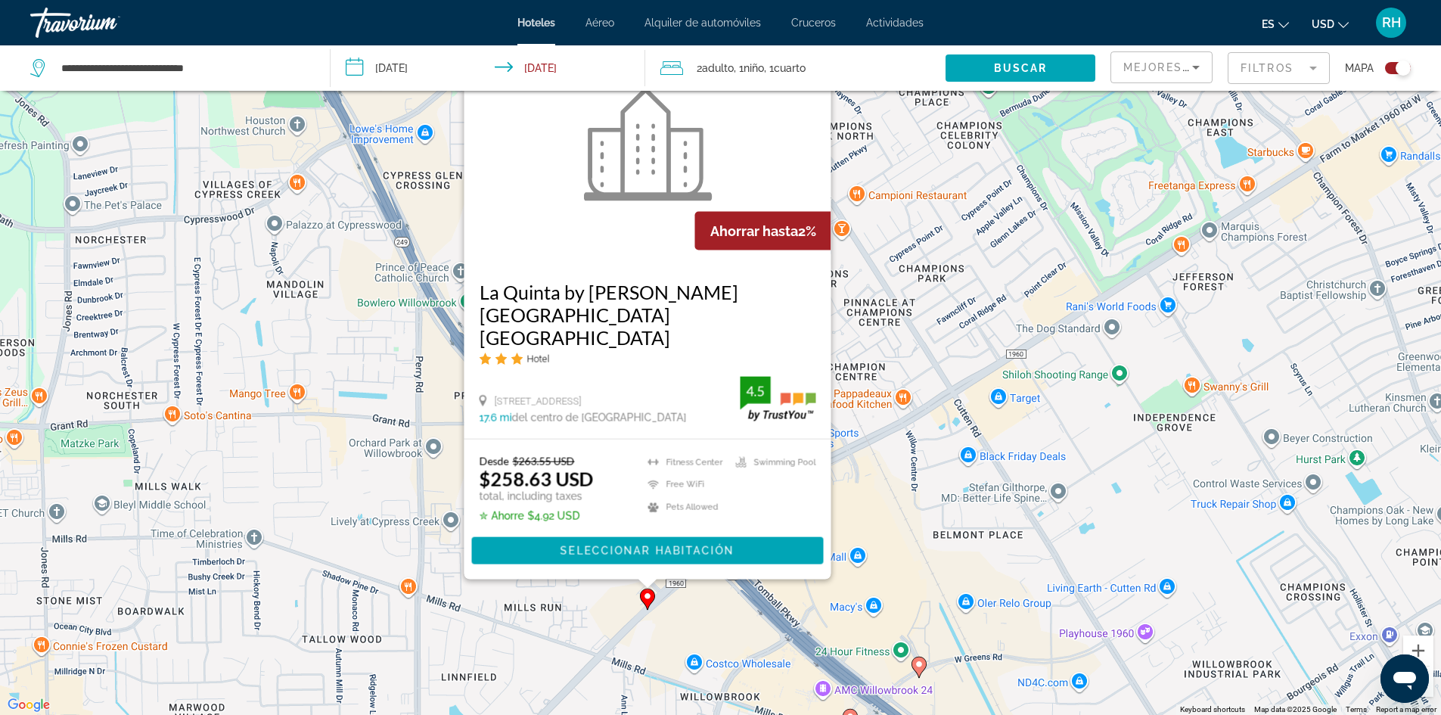
click at [861, 527] on div "To activate drag with keyboard, press Alt + Enter. Once in keyboard drag state,…" at bounding box center [720, 357] width 1441 height 715
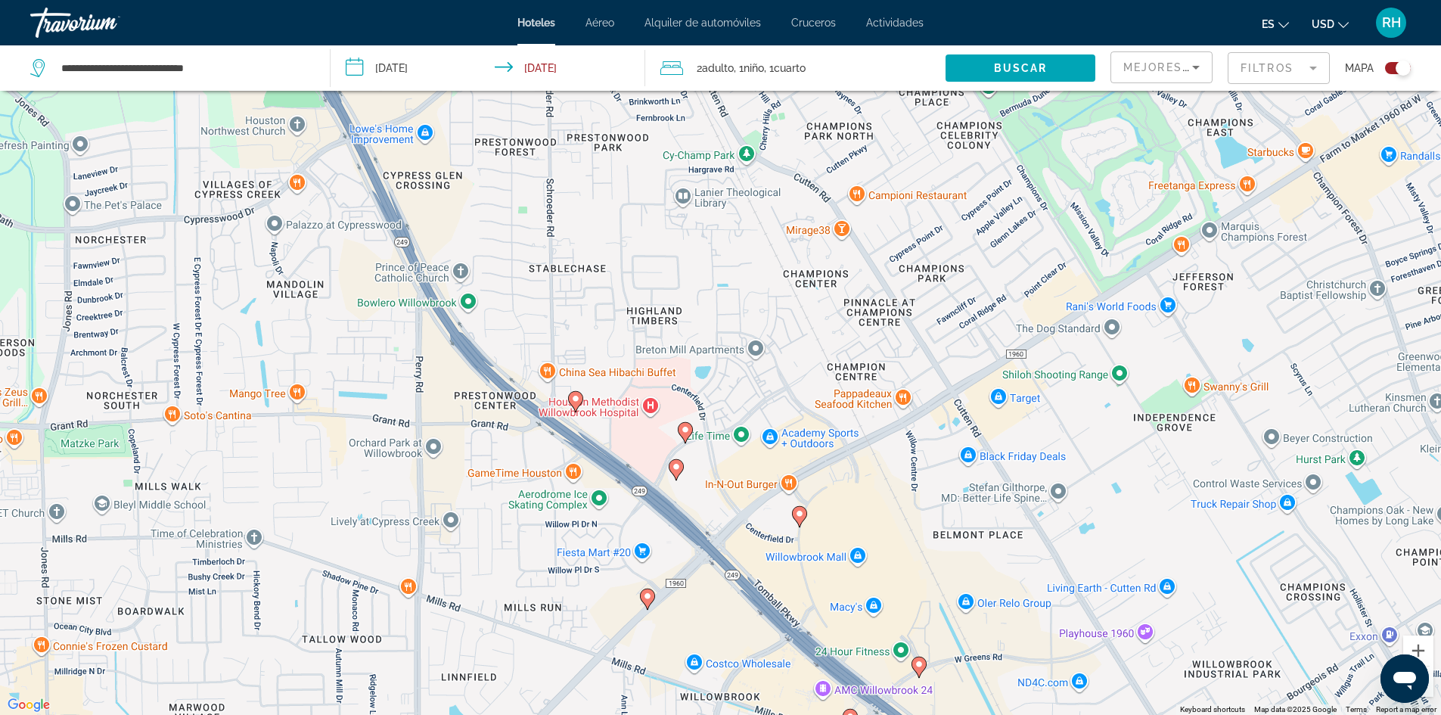
click at [800, 512] on image "Main content" at bounding box center [799, 513] width 9 height 9
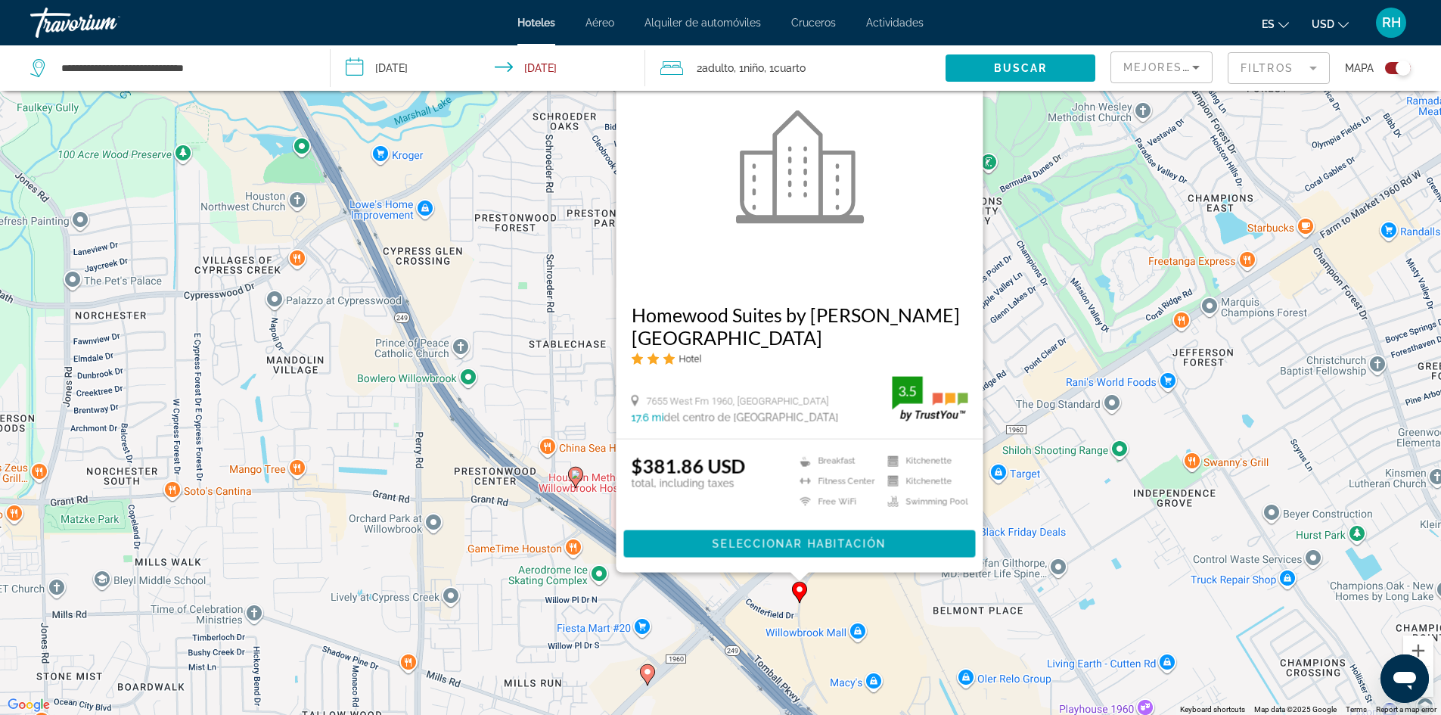
click at [569, 473] on icon "Main content" at bounding box center [575, 477] width 14 height 20
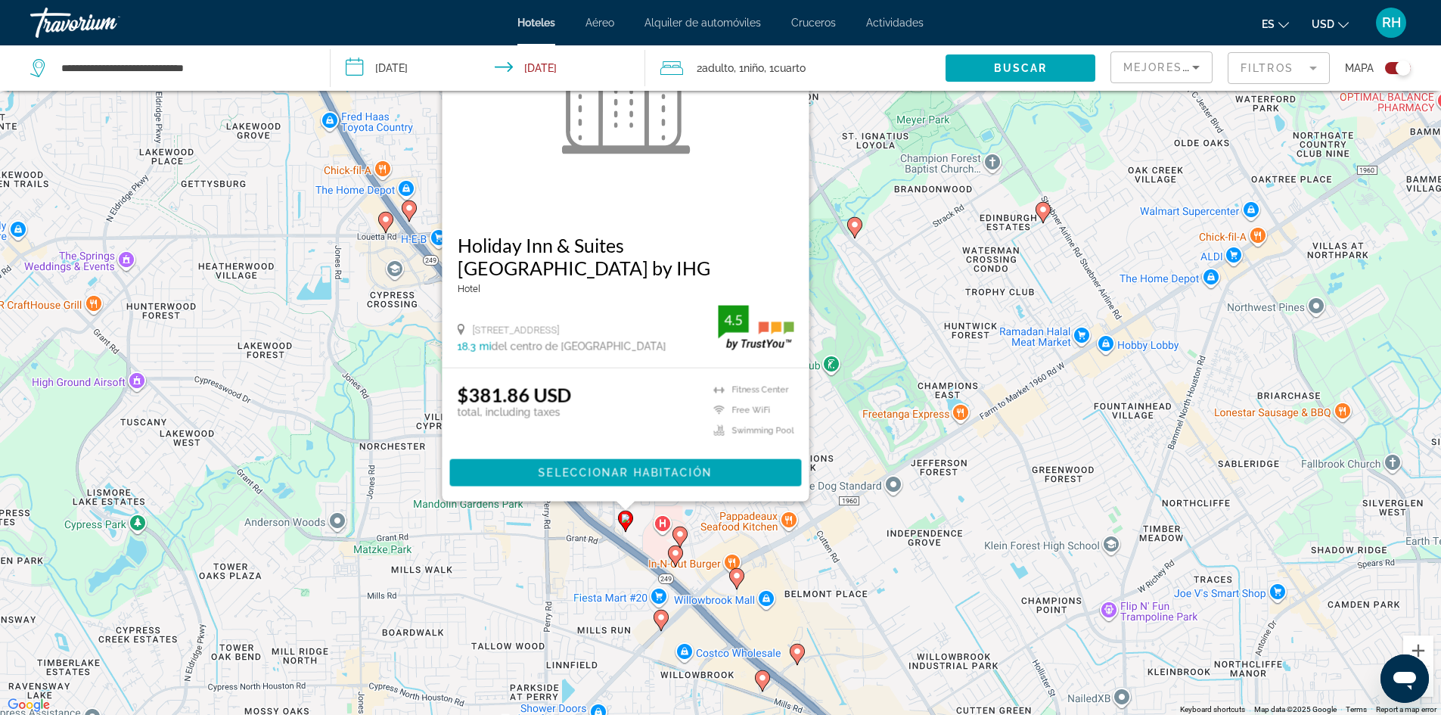
drag, startPoint x: 682, startPoint y: 597, endPoint x: 685, endPoint y: 495, distance: 102.1
click at [685, 526] on g "Main content" at bounding box center [679, 536] width 15 height 21
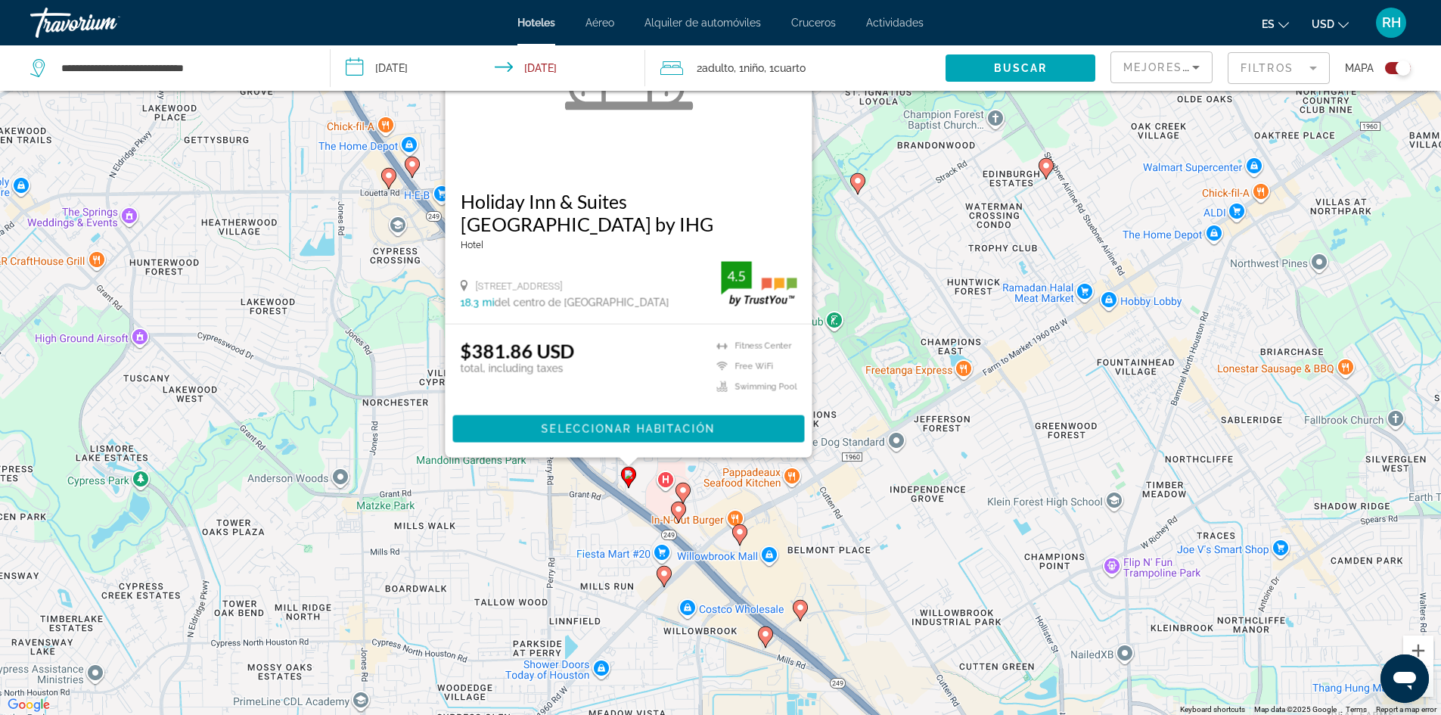
click at [683, 495] on g "Main content" at bounding box center [682, 492] width 15 height 21
click at [678, 485] on icon "Main content" at bounding box center [682, 492] width 14 height 20
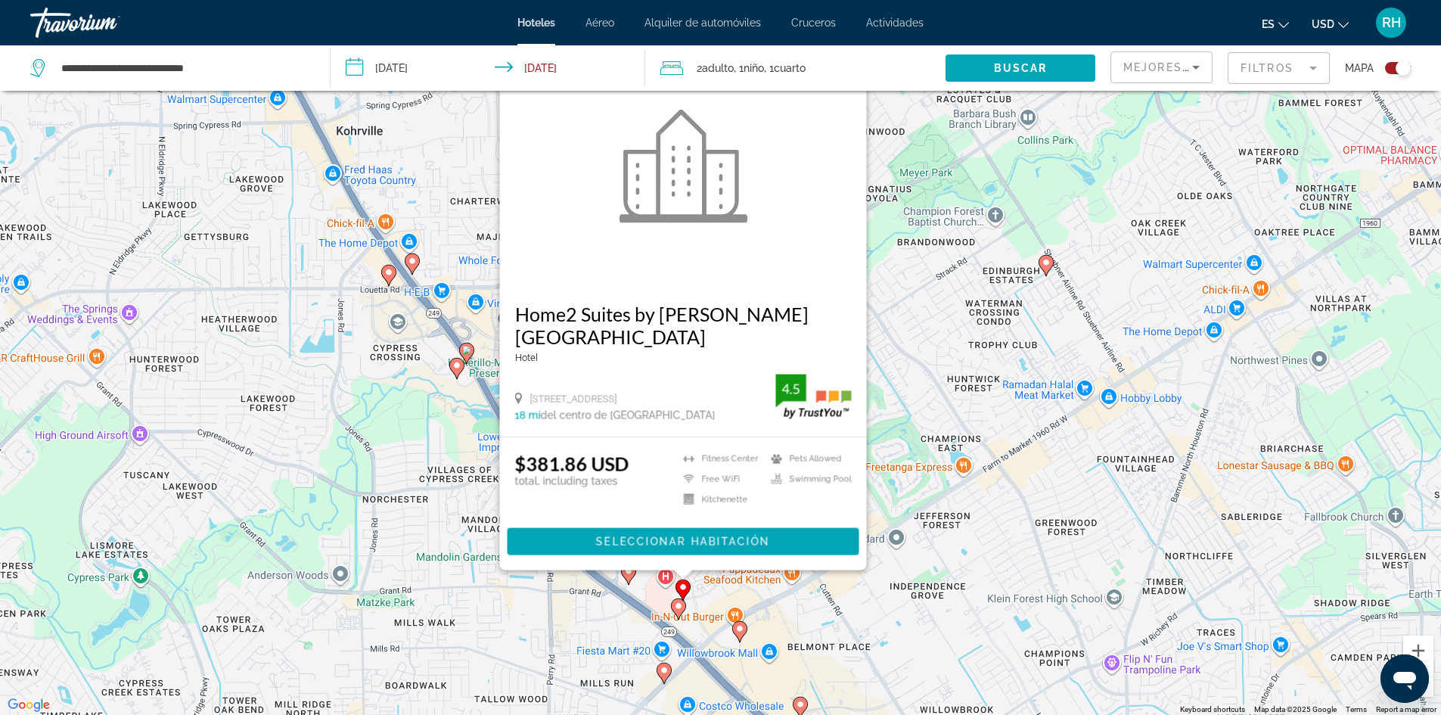
click at [680, 606] on image "Main content" at bounding box center [678, 605] width 9 height 9
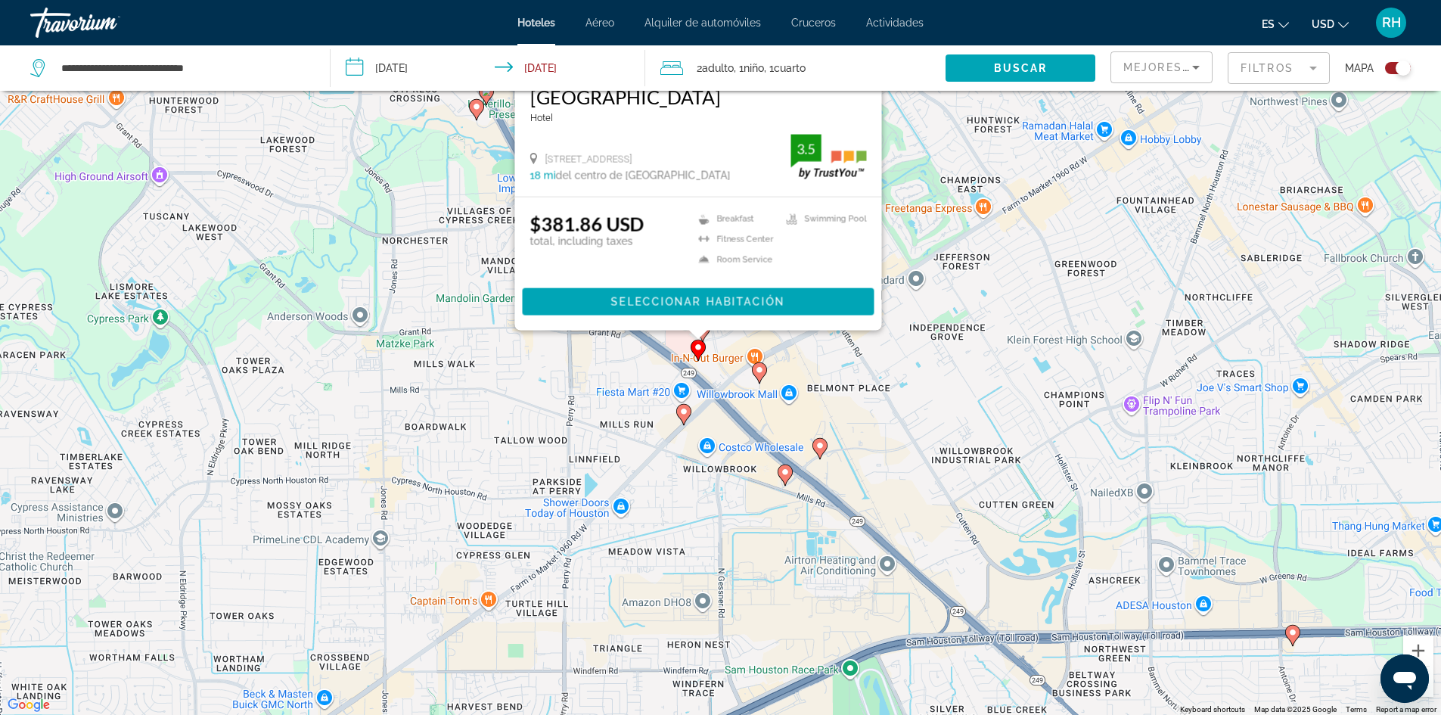
drag, startPoint x: 710, startPoint y: 628, endPoint x: 729, endPoint y: 355, distance: 273.6
click at [729, 355] on div "To activate drag with keyboard, press Alt + Enter. Once in keyboard drag state,…" at bounding box center [720, 357] width 1441 height 715
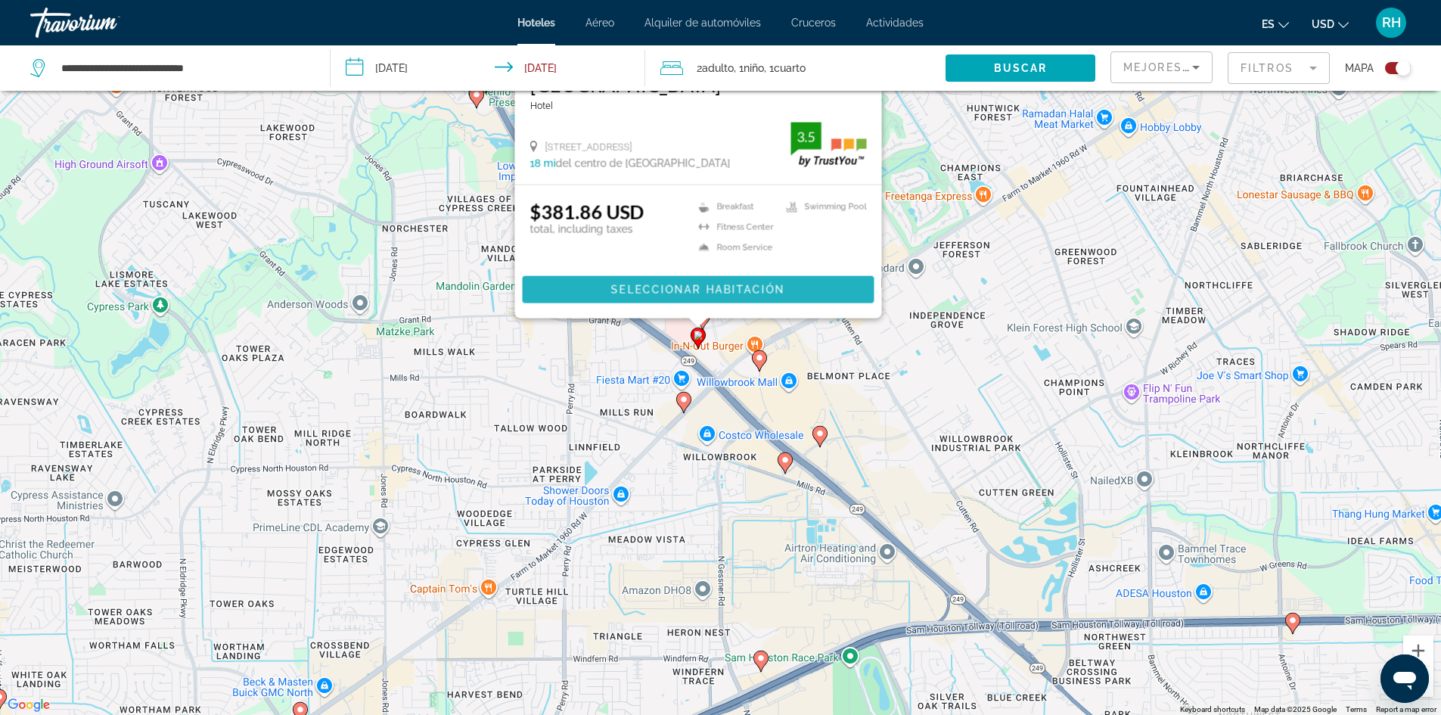
click at [715, 289] on span "Seleccionar habitación" at bounding box center [697, 290] width 174 height 12
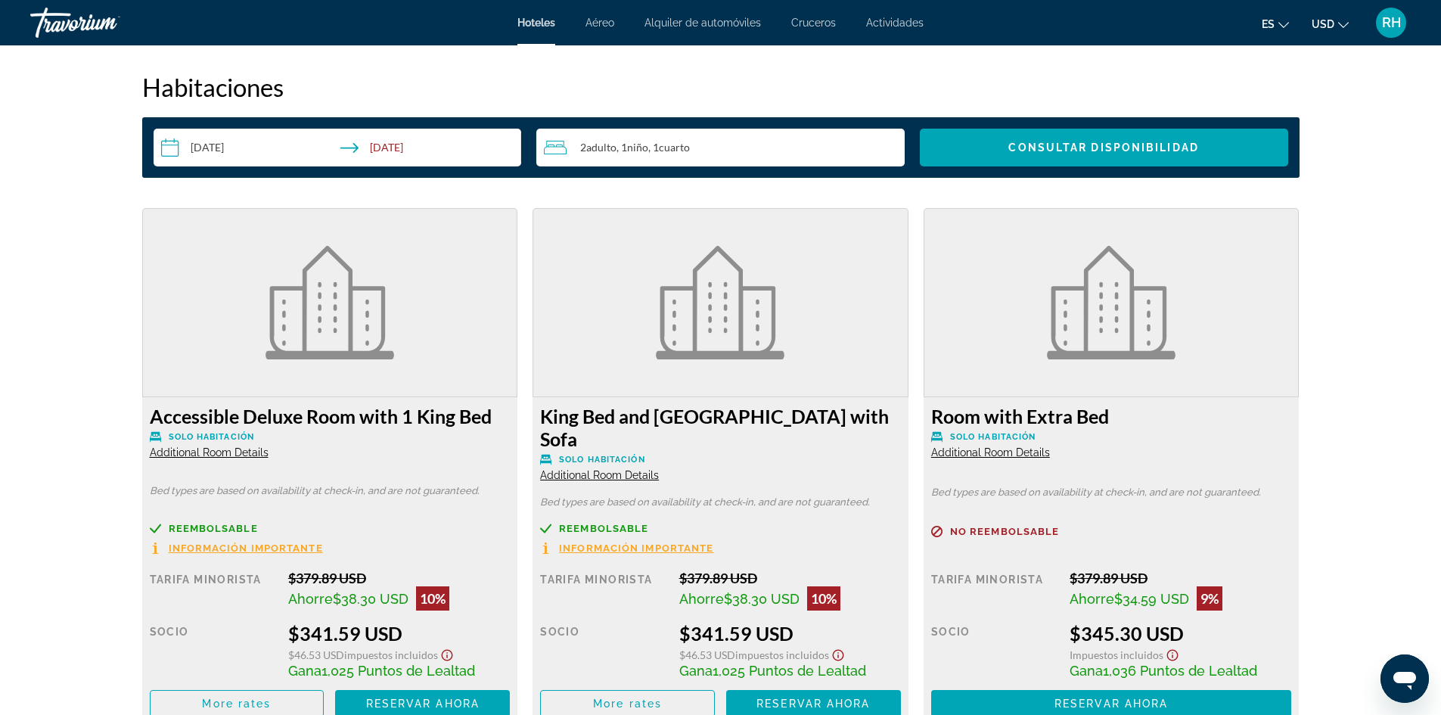
scroll to position [2021, 0]
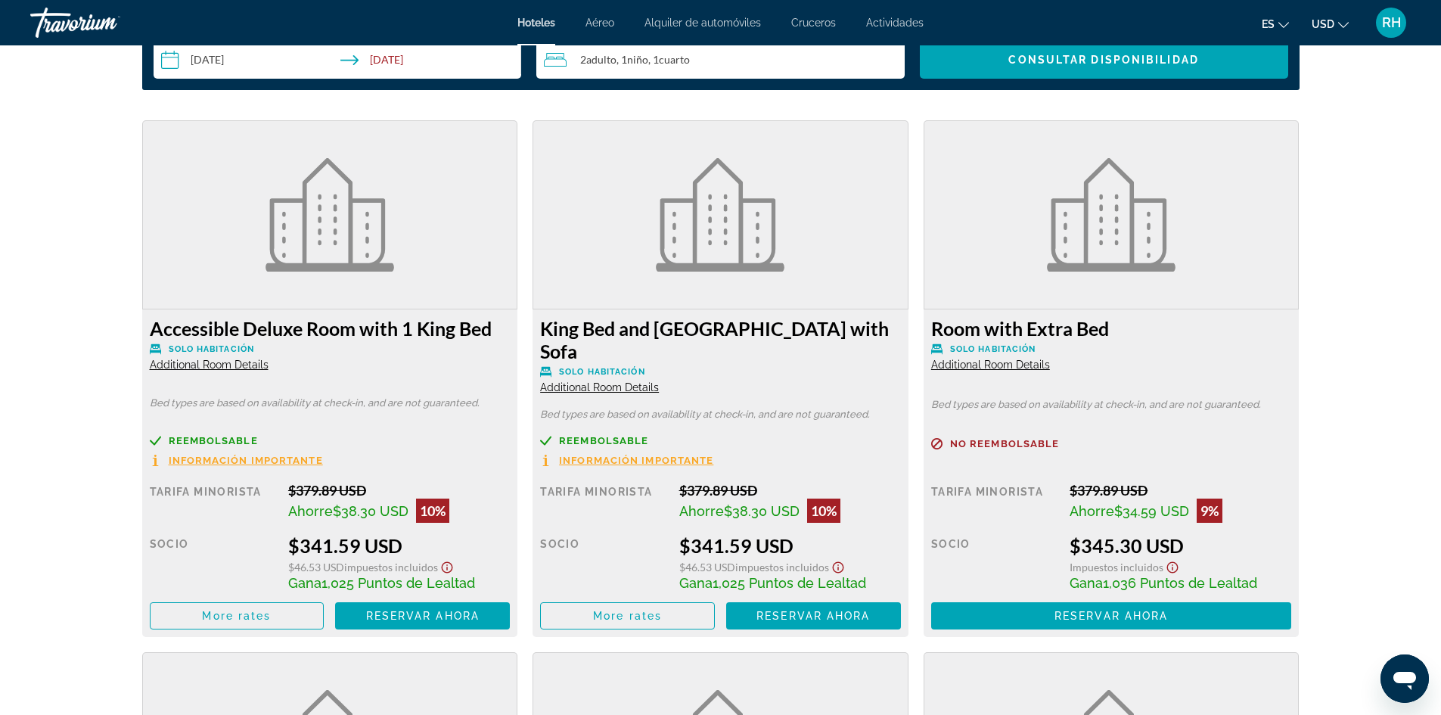
click at [587, 381] on span "Additional Room Details" at bounding box center [599, 387] width 119 height 12
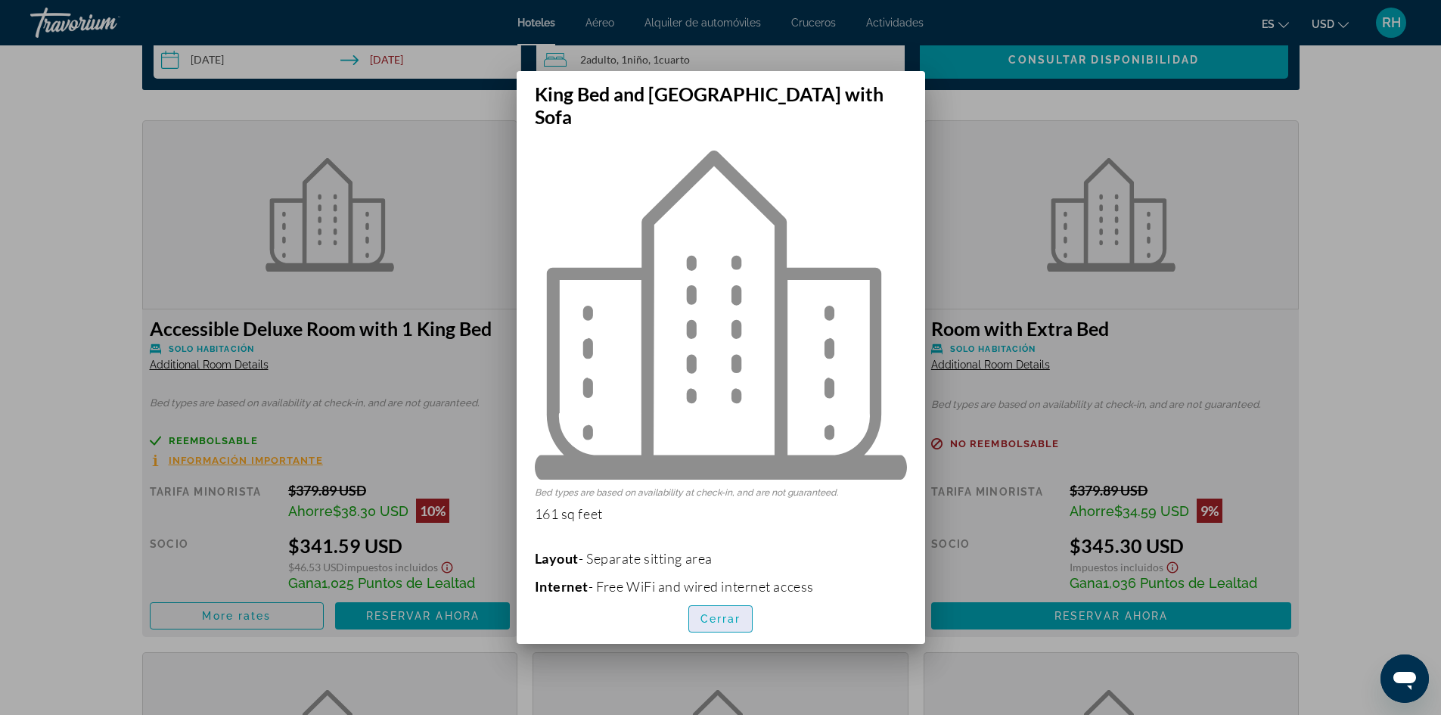
click at [733, 613] on span "Cerrar" at bounding box center [720, 619] width 41 height 12
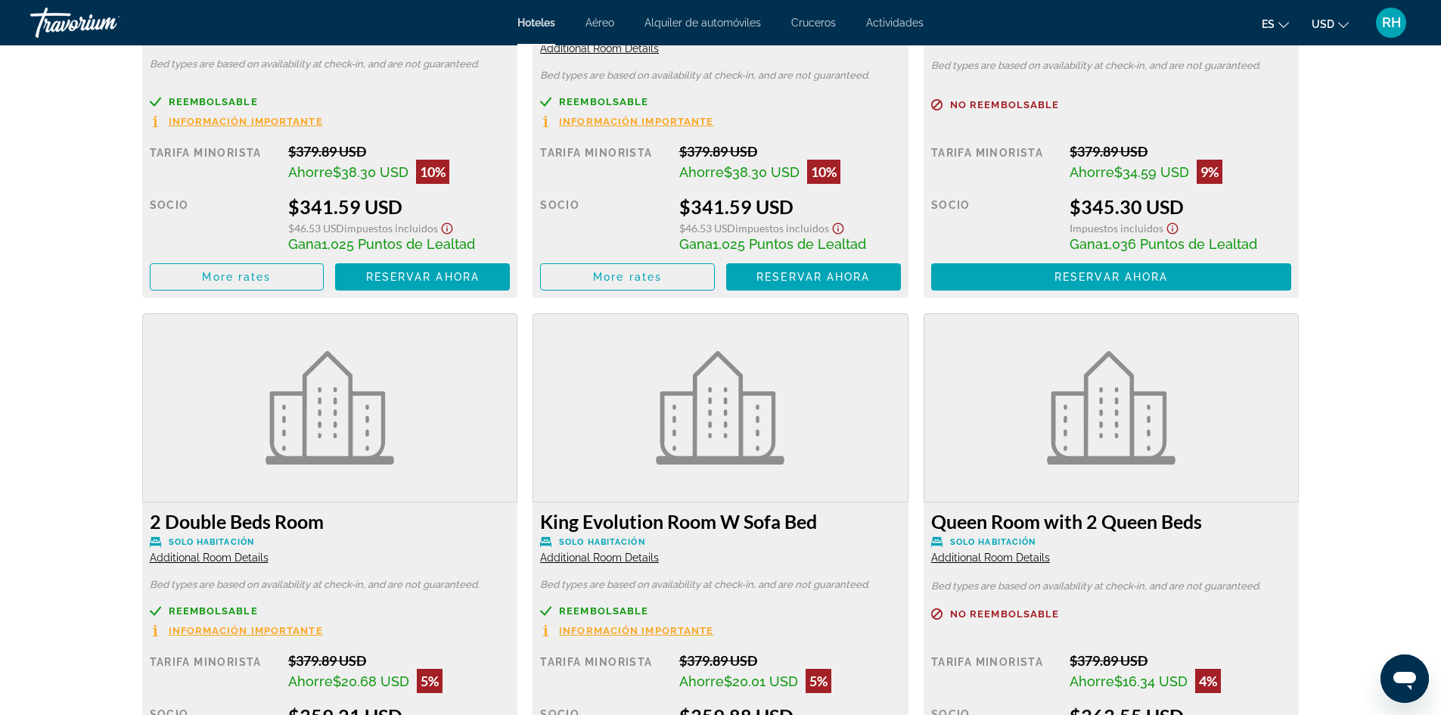
scroll to position [2096, 0]
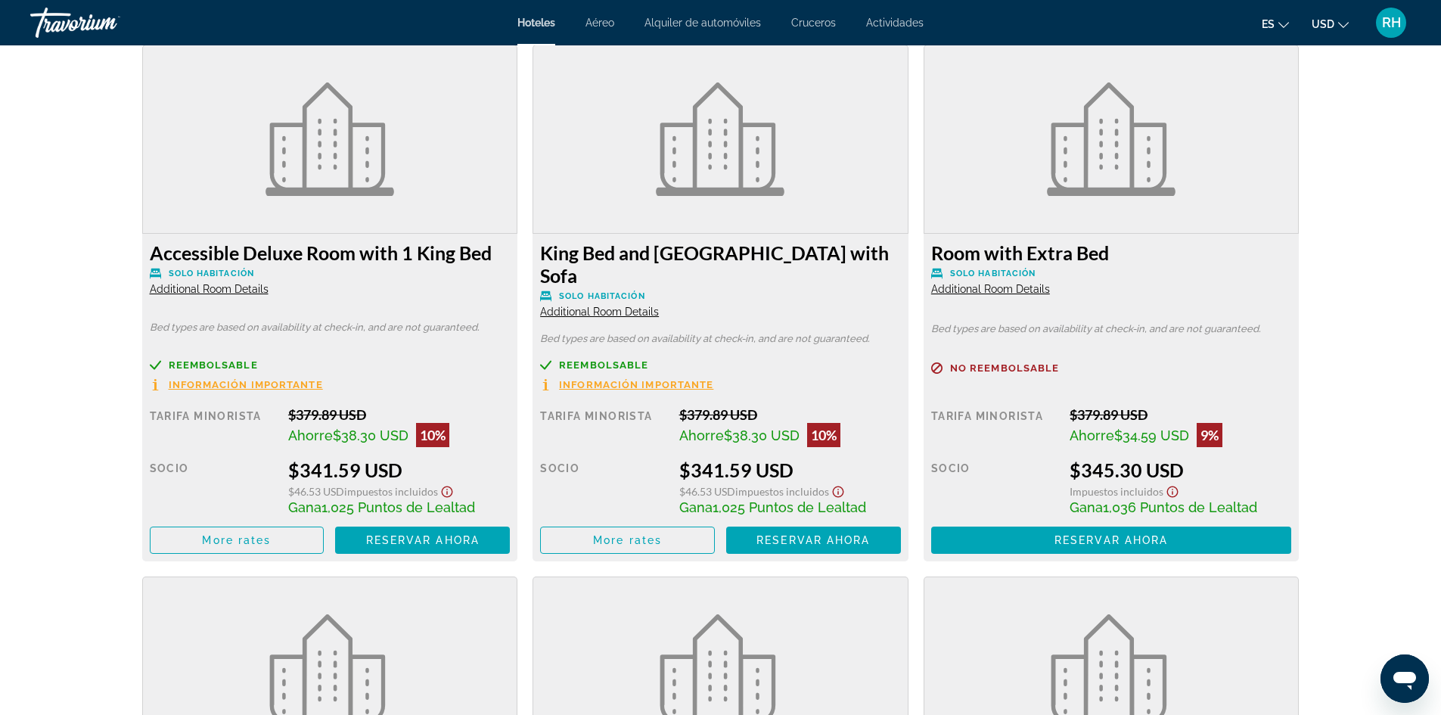
drag, startPoint x: 487, startPoint y: 5, endPoint x: 309, endPoint y: -17, distance: 179.0
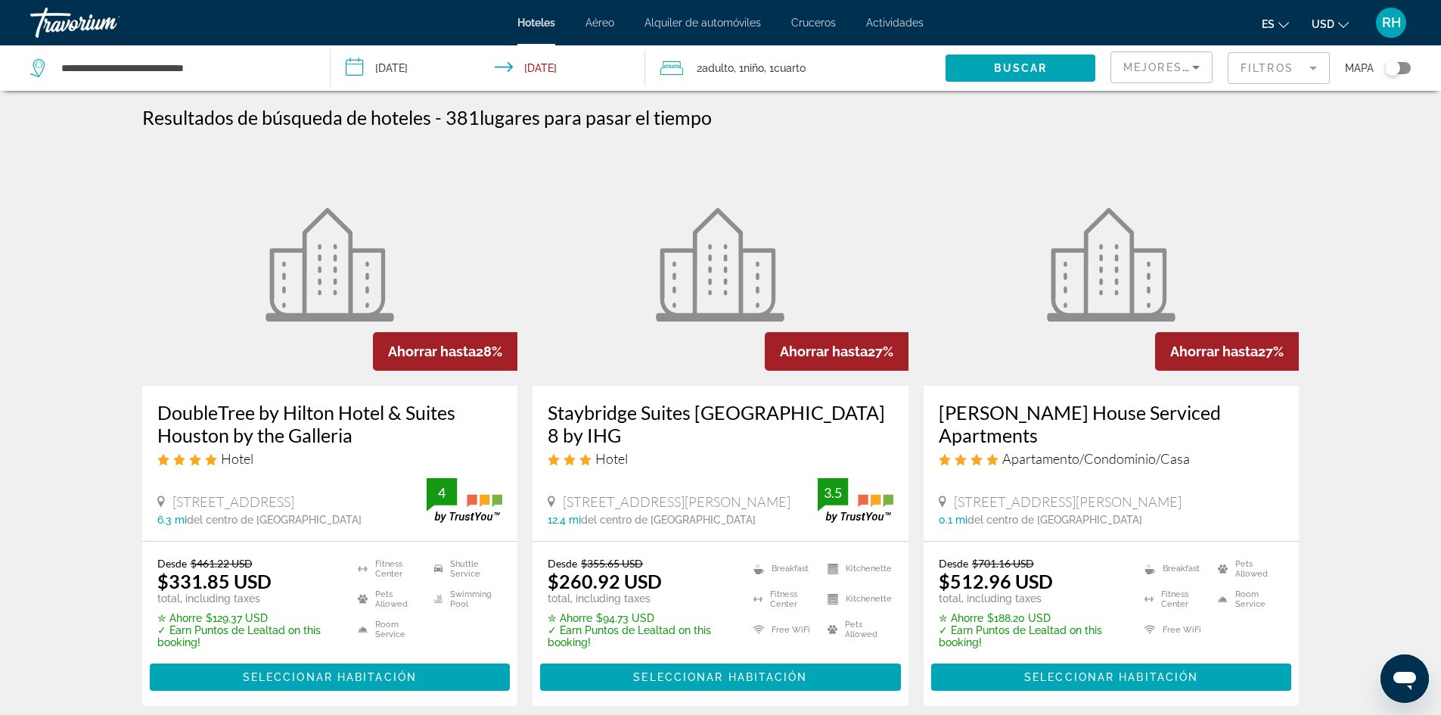
click at [1420, 71] on app-hotels-search-filters "Mejores descuentos Filtros Mapa" at bounding box center [1275, 67] width 330 height 45
click at [1403, 76] on div "Mapa" at bounding box center [1377, 67] width 66 height 45
click at [1400, 69] on div "Toggle map" at bounding box center [1398, 68] width 26 height 12
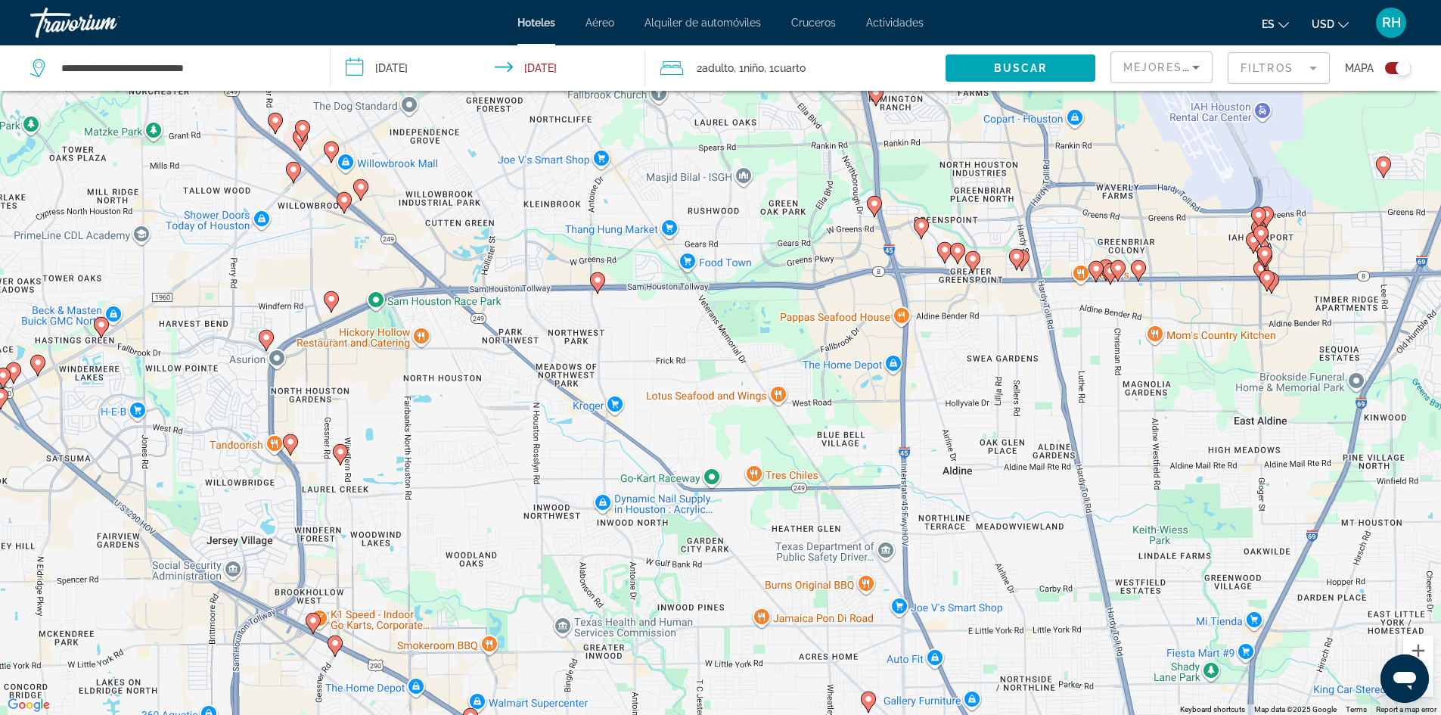
click at [602, 290] on gmp-advanced-marker "Main content" at bounding box center [597, 282] width 15 height 23
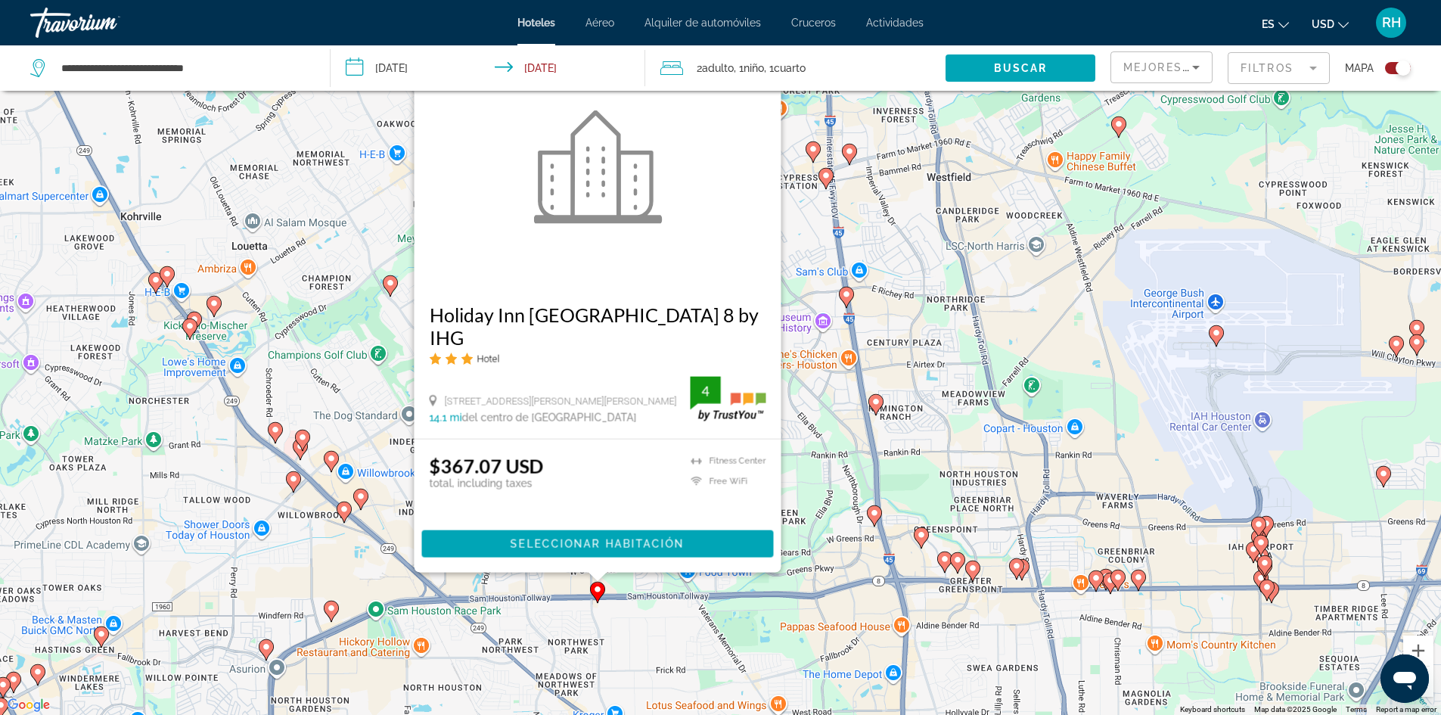
drag, startPoint x: 604, startPoint y: 300, endPoint x: 963, endPoint y: 619, distance: 479.4
click at [963, 619] on div "To activate drag with keyboard, press Alt + Enter. Once in keyboard drag state,…" at bounding box center [720, 357] width 1441 height 715
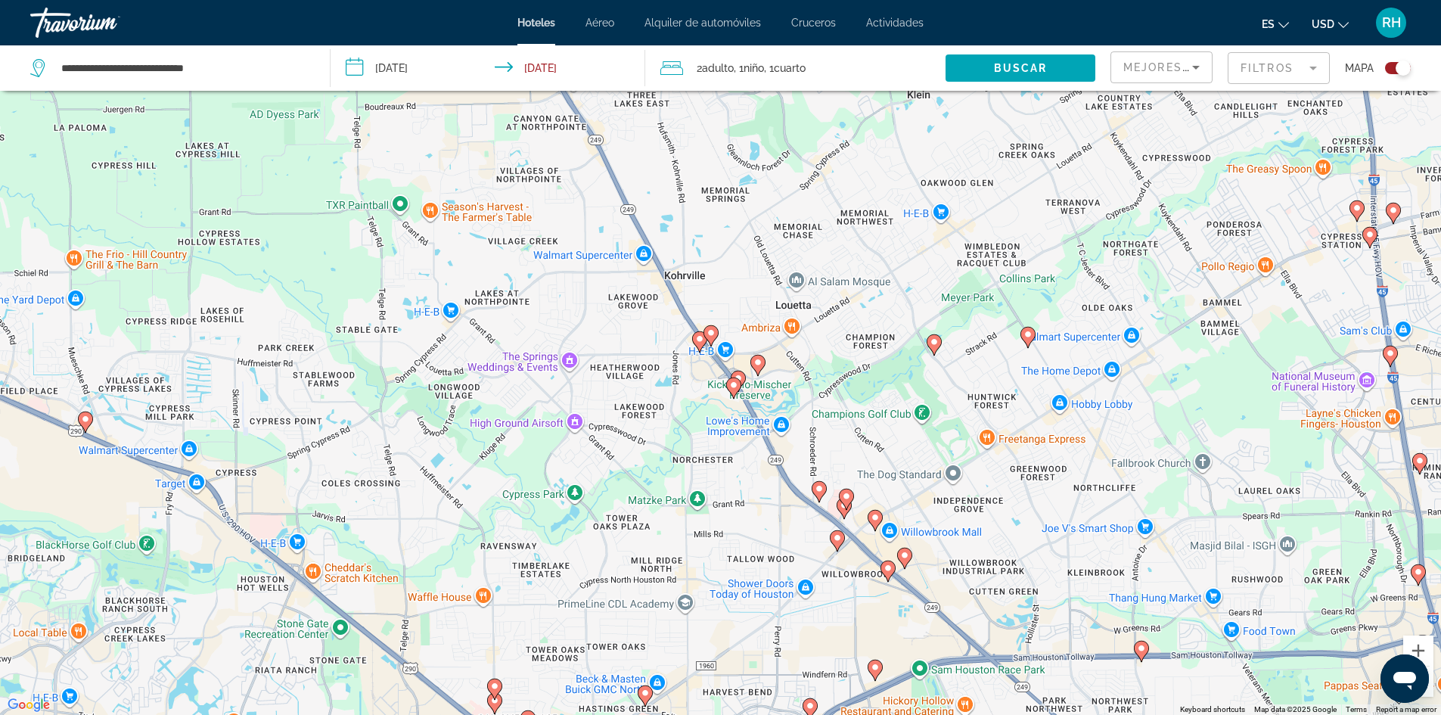
drag, startPoint x: 858, startPoint y: 597, endPoint x: 831, endPoint y: 457, distance: 141.6
click at [831, 457] on div "To activate drag with keyboard, press Alt + Enter. Once in keyboard drag state,…" at bounding box center [720, 357] width 1441 height 715
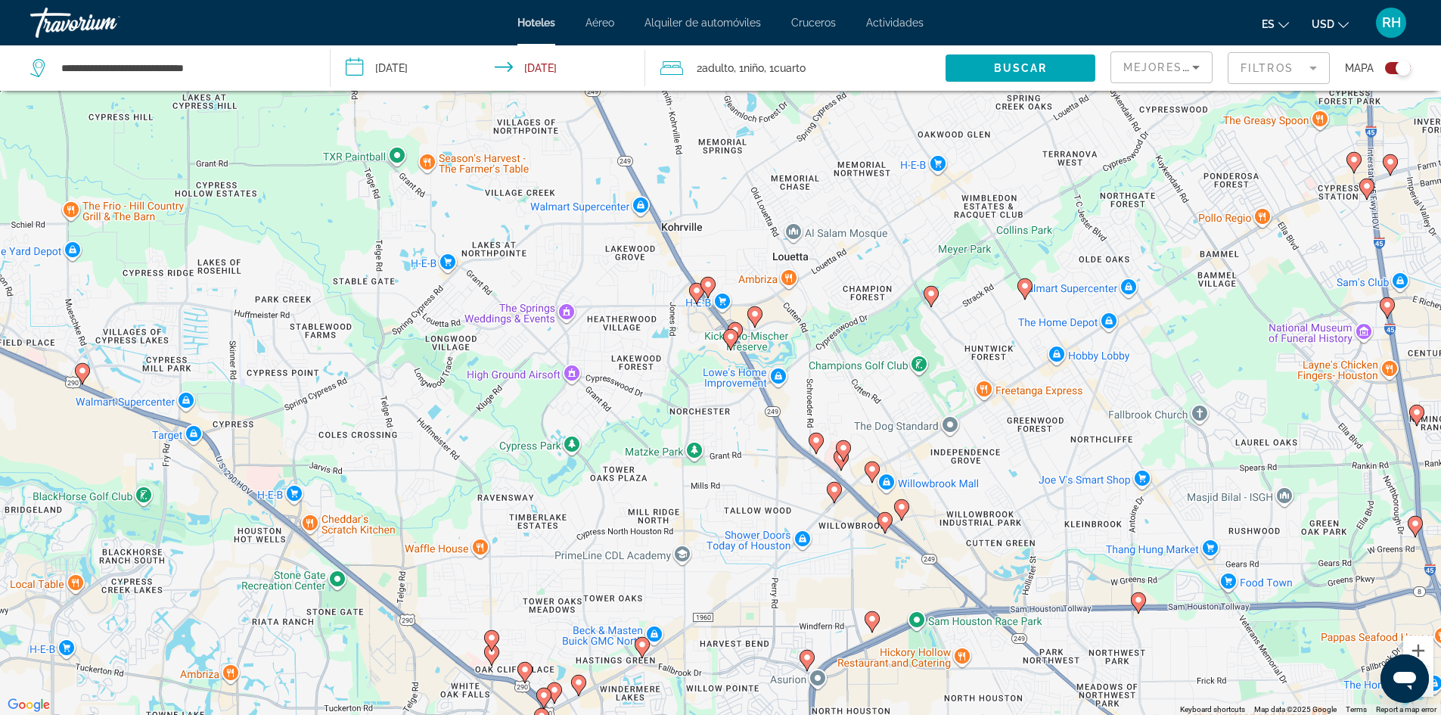
click at [883, 519] on image "Main content" at bounding box center [884, 519] width 9 height 9
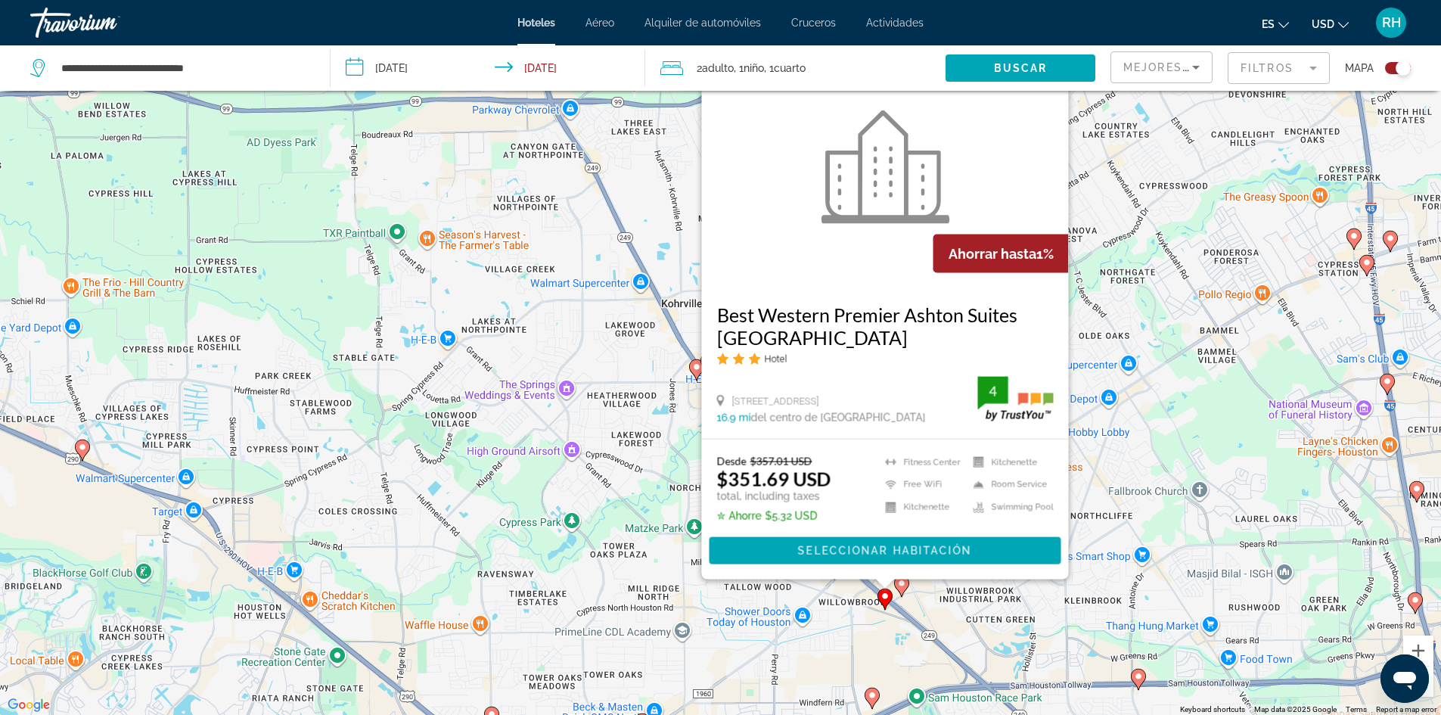
click at [976, 625] on div "To activate drag with keyboard, press Alt + Enter. Once in keyboard drag state,…" at bounding box center [720, 357] width 1441 height 715
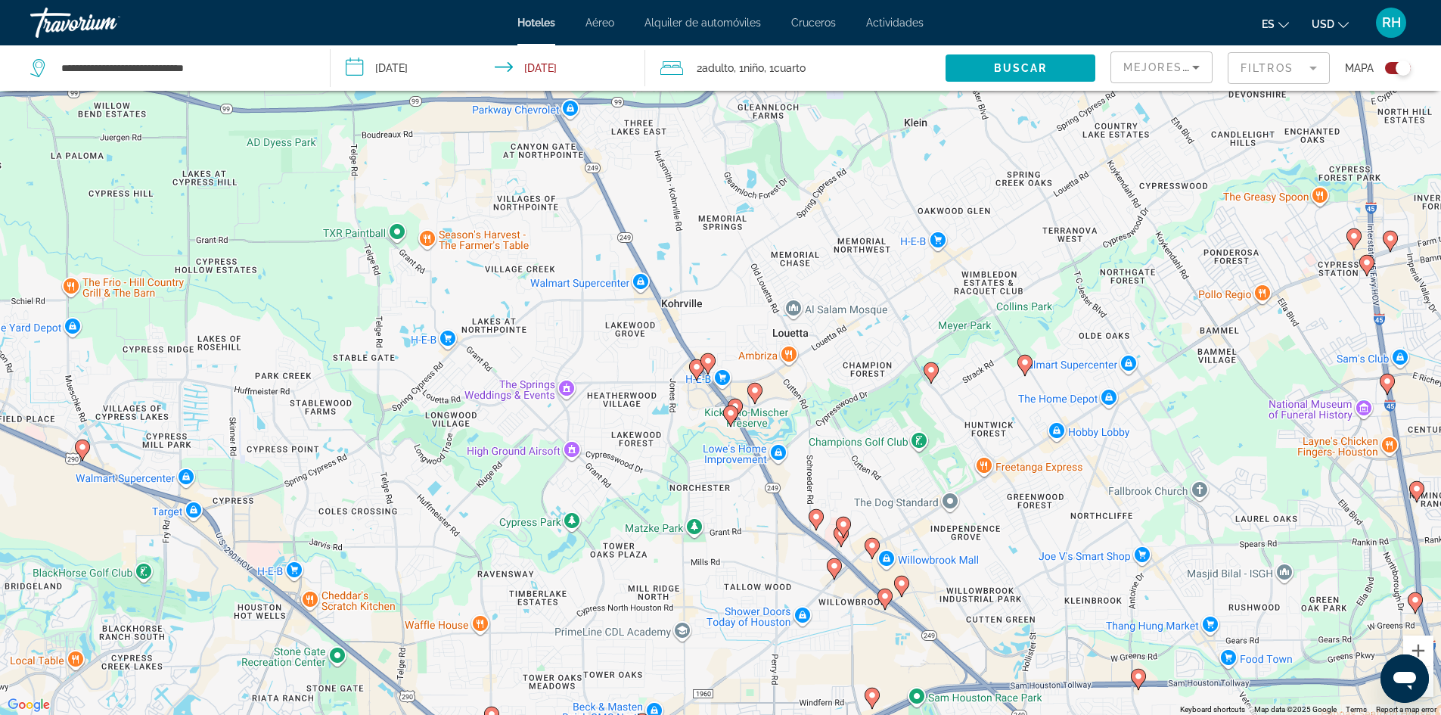
click at [757, 389] on image "Main content" at bounding box center [754, 390] width 9 height 9
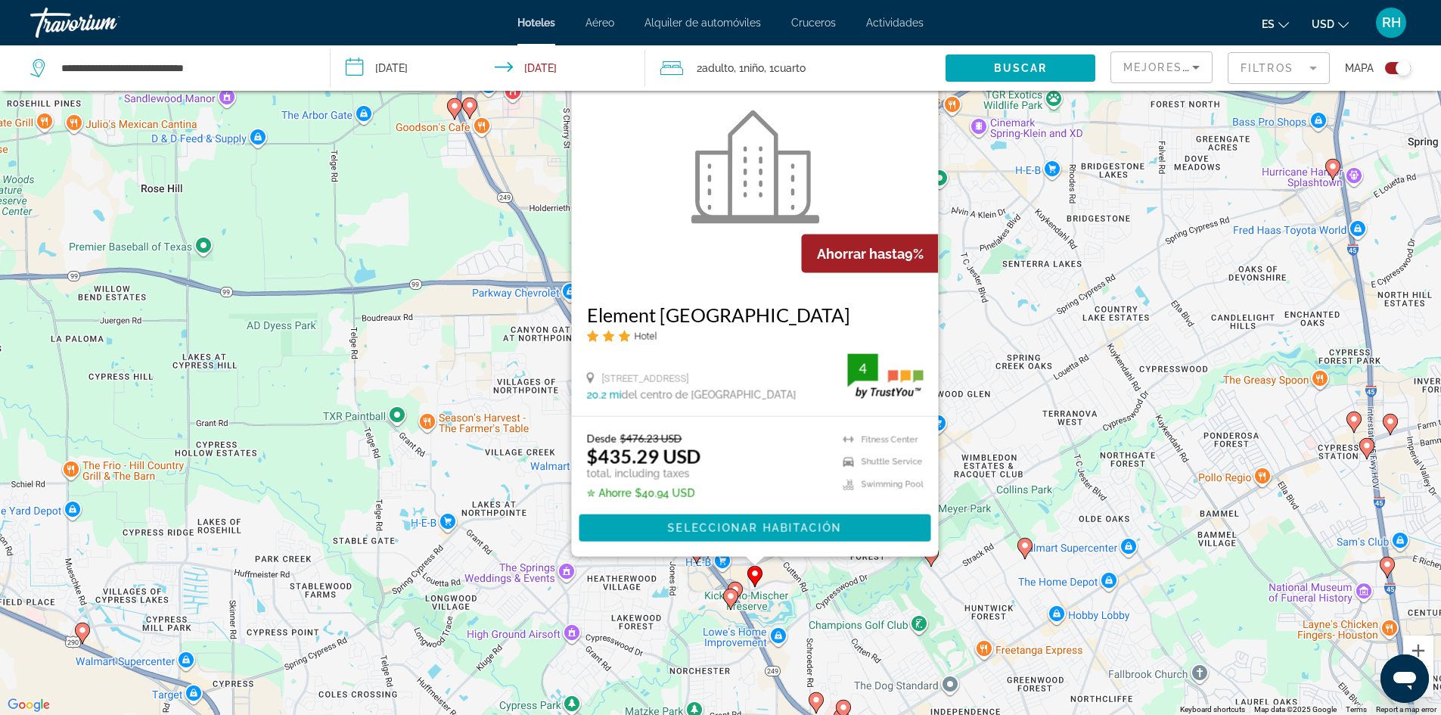
click at [796, 570] on div "To activate drag with keyboard, press Alt + Enter. Once in keyboard drag state,…" at bounding box center [720, 357] width 1441 height 715
click at [740, 590] on icon "Main content" at bounding box center [734, 592] width 14 height 20
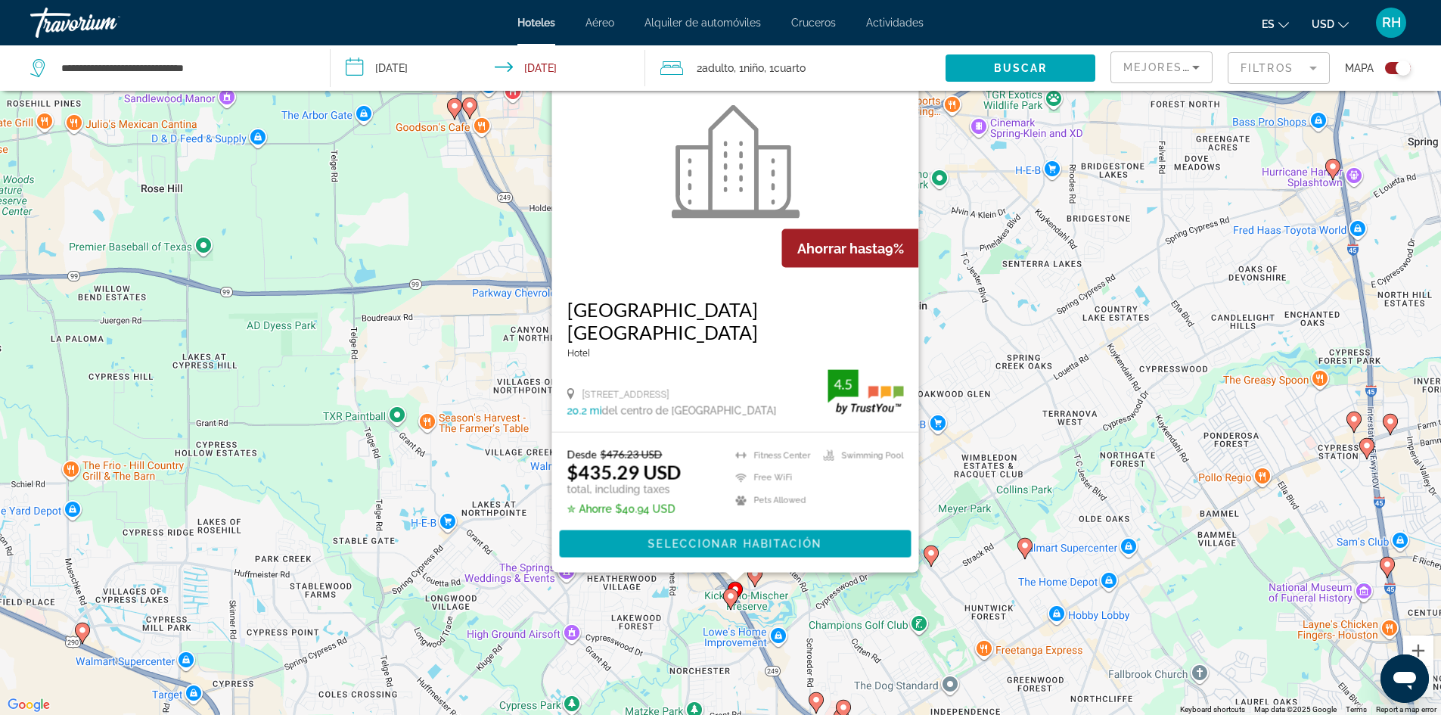
click at [731, 603] on icon "Main content" at bounding box center [730, 598] width 14 height 20
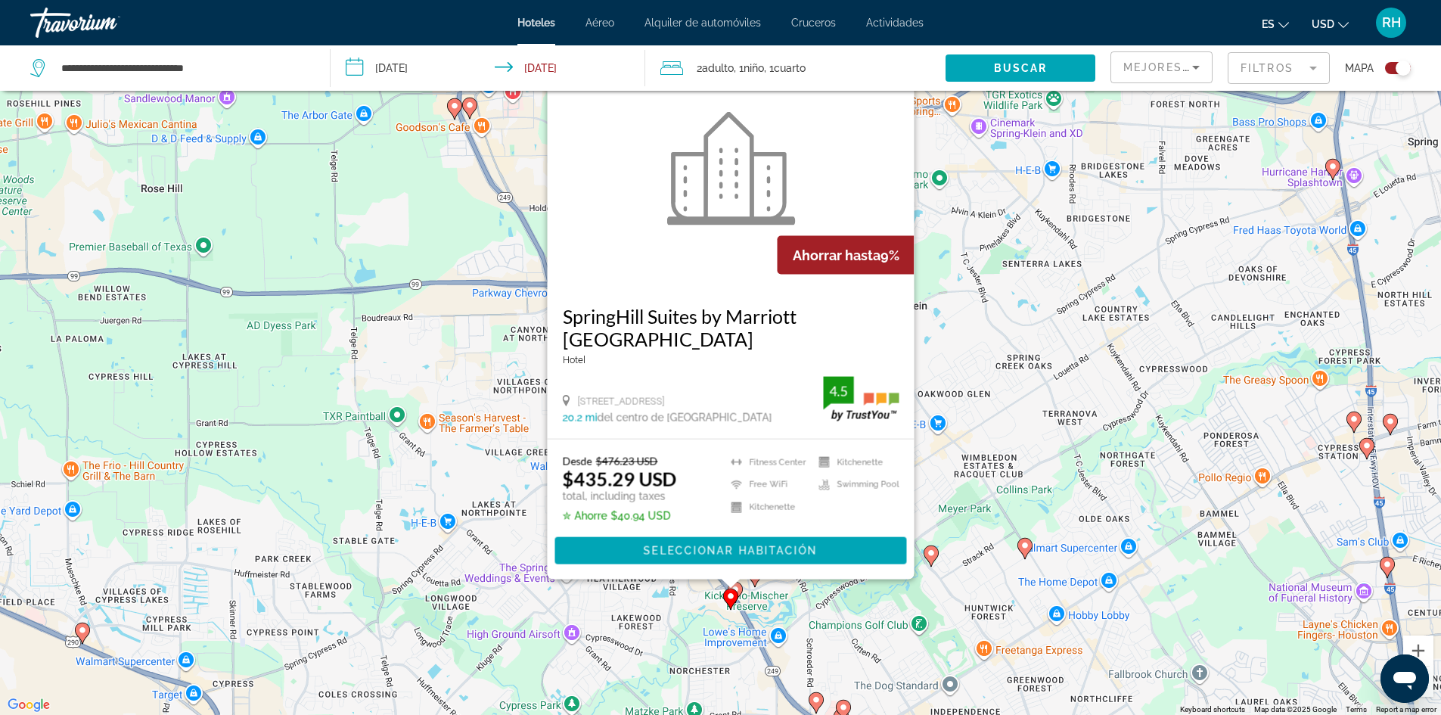
click at [804, 620] on div "To activate drag with keyboard, press Alt + Enter. Once in keyboard drag state,…" at bounding box center [720, 357] width 1441 height 715
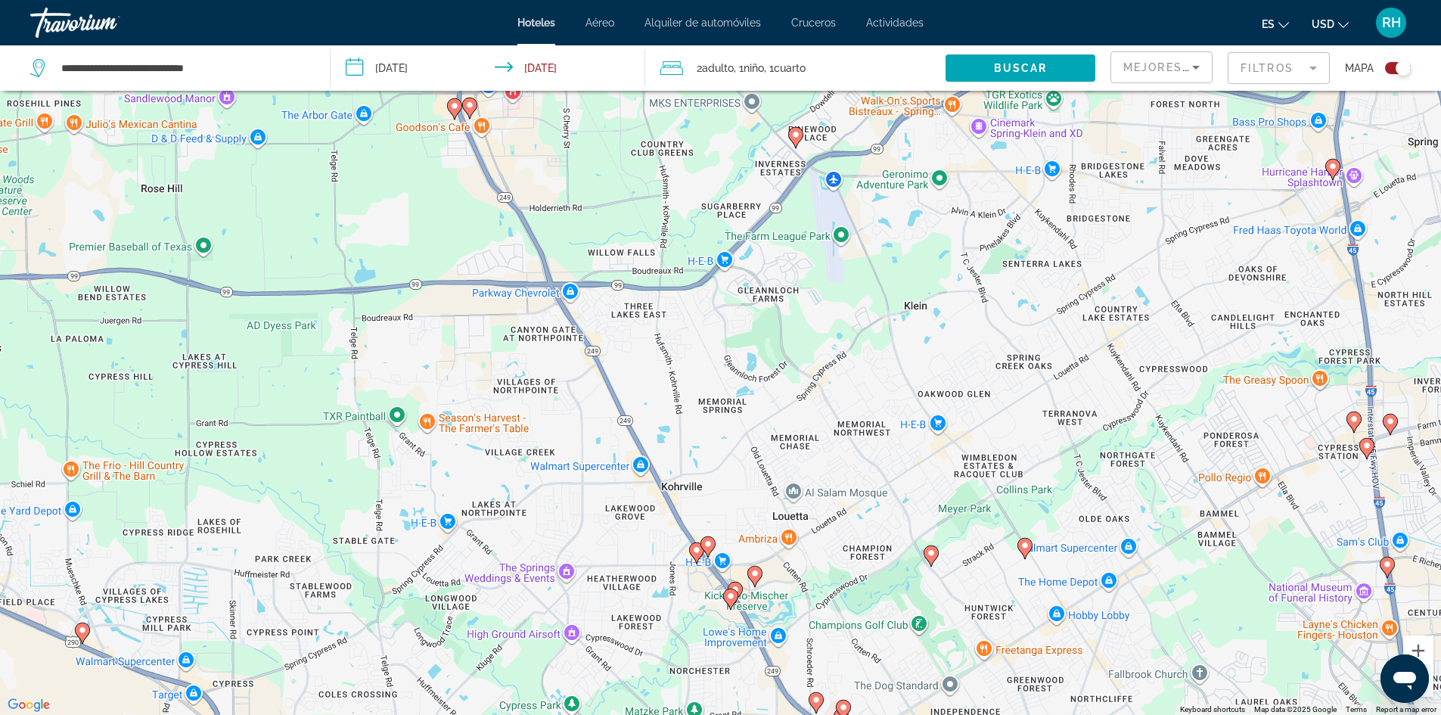
click at [705, 551] on icon "Main content" at bounding box center [707, 546] width 14 height 20
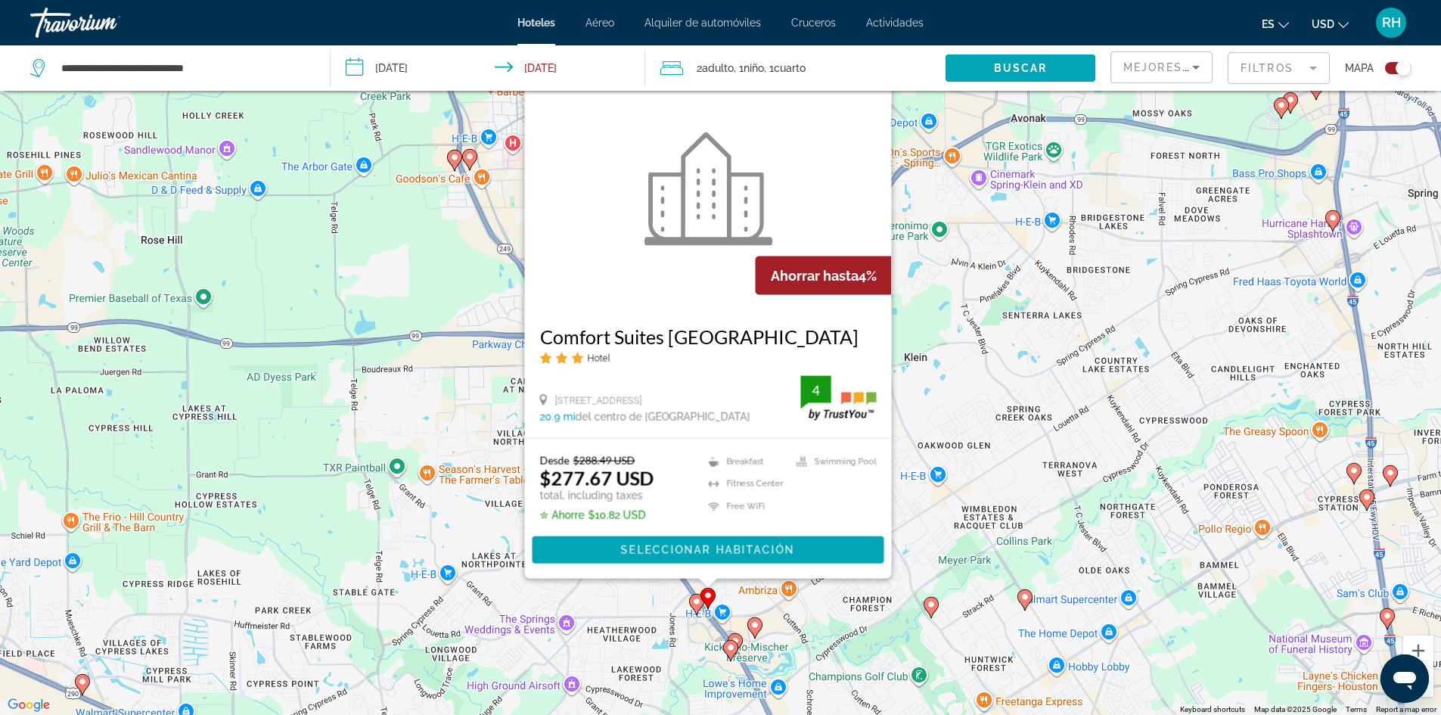
click at [697, 600] on image "Main content" at bounding box center [696, 601] width 9 height 9
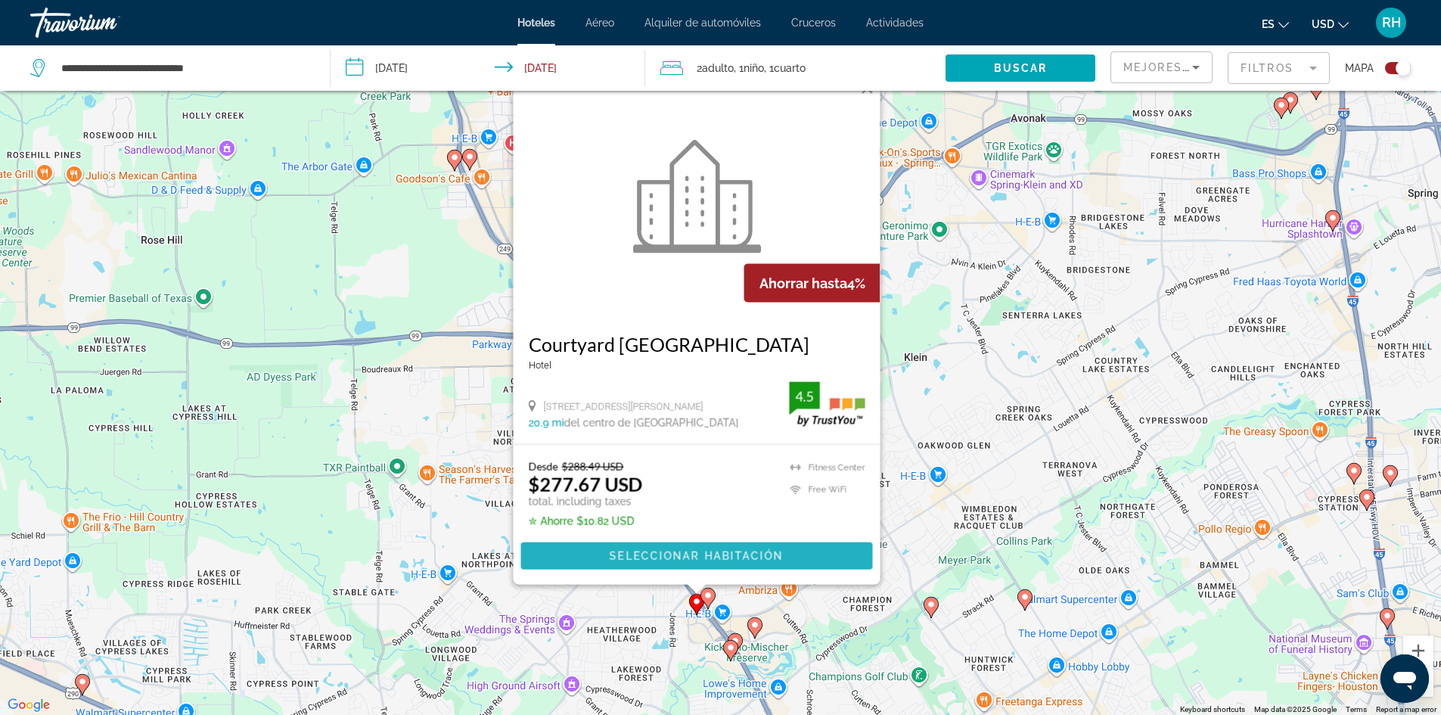
click at [696, 557] on span "Seleccionar habitación" at bounding box center [696, 556] width 174 height 12
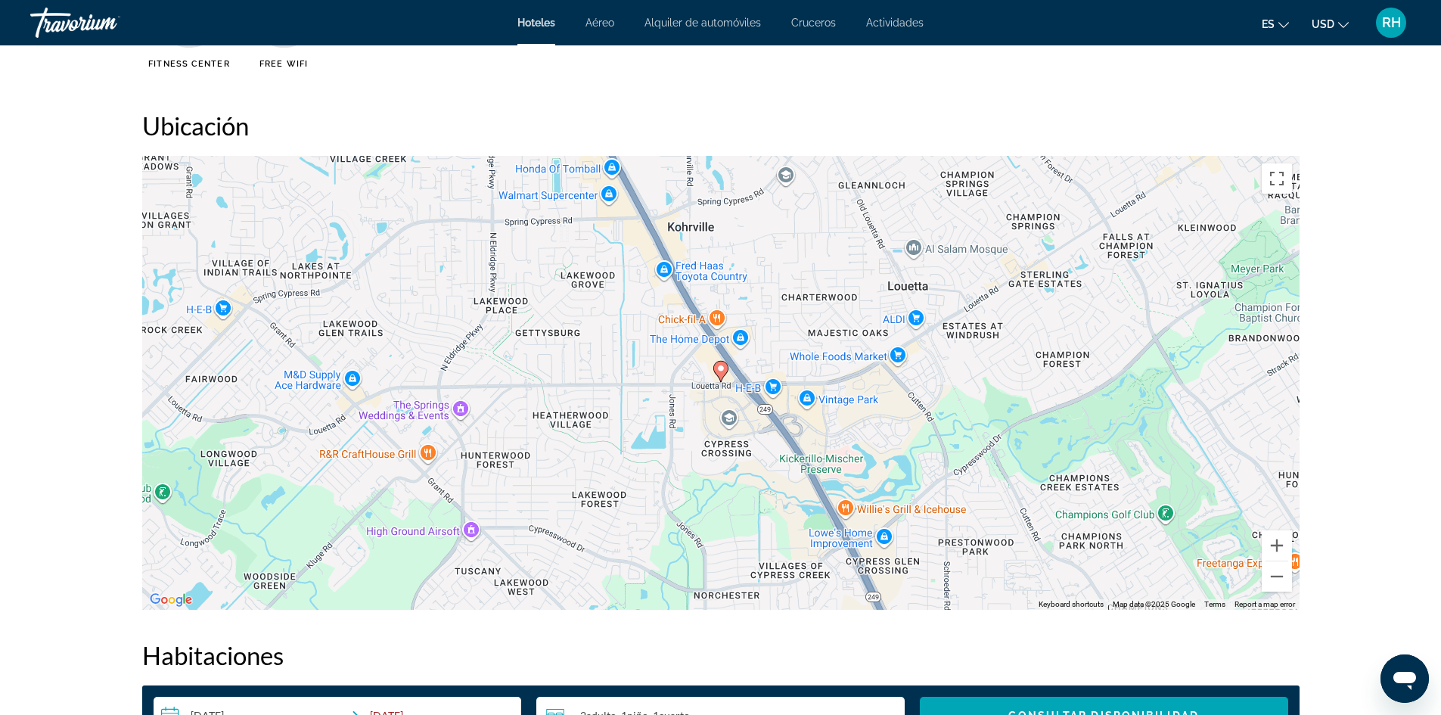
scroll to position [1361, 0]
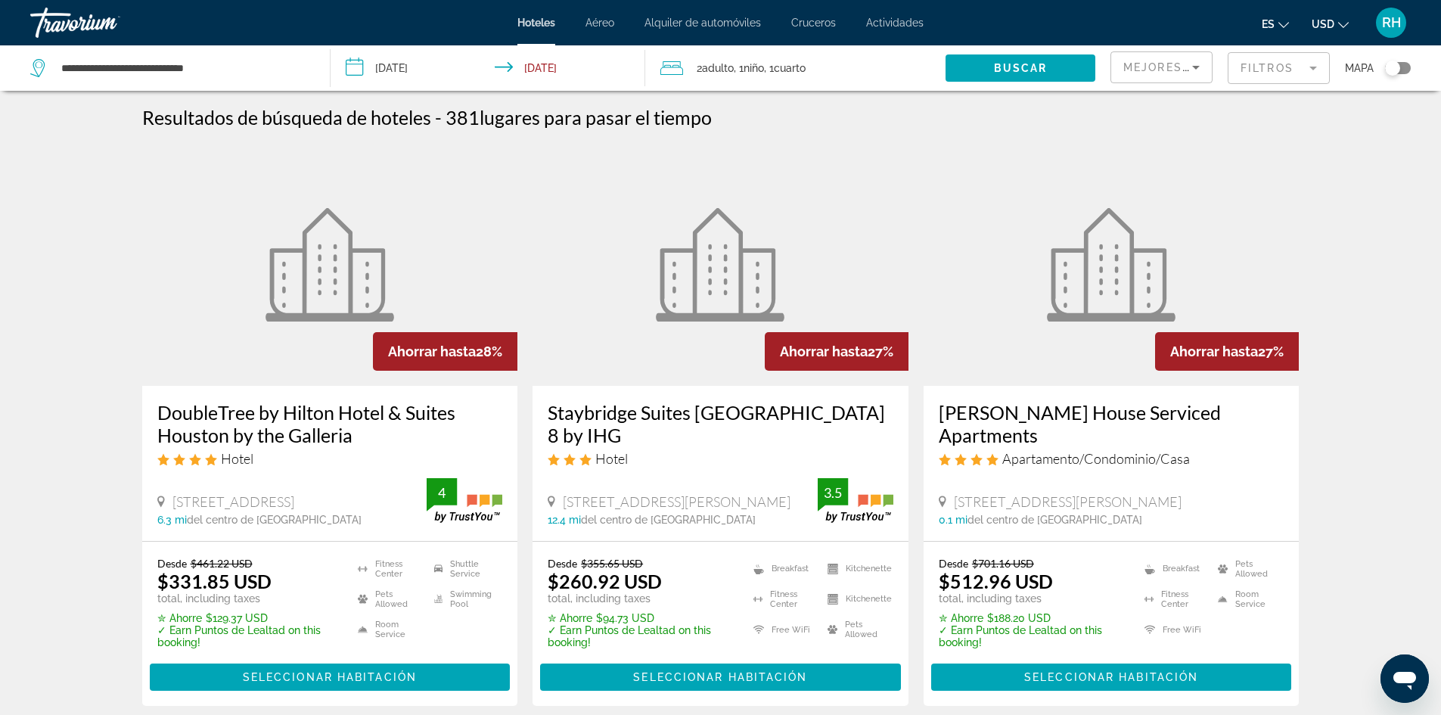
drag, startPoint x: 47, startPoint y: 129, endPoint x: 62, endPoint y: 136, distance: 16.6
drag, startPoint x: 62, startPoint y: 136, endPoint x: 61, endPoint y: 154, distance: 17.4
